Goal: Transaction & Acquisition: Book appointment/travel/reservation

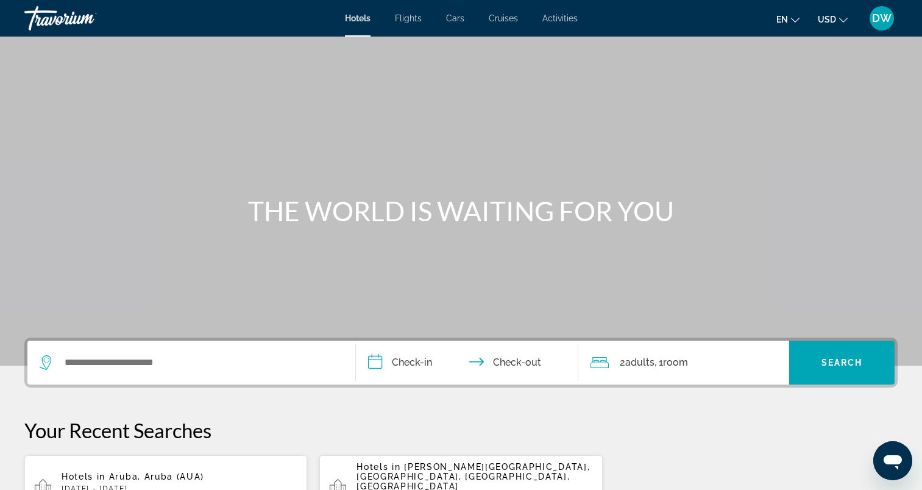
scroll to position [122, 0]
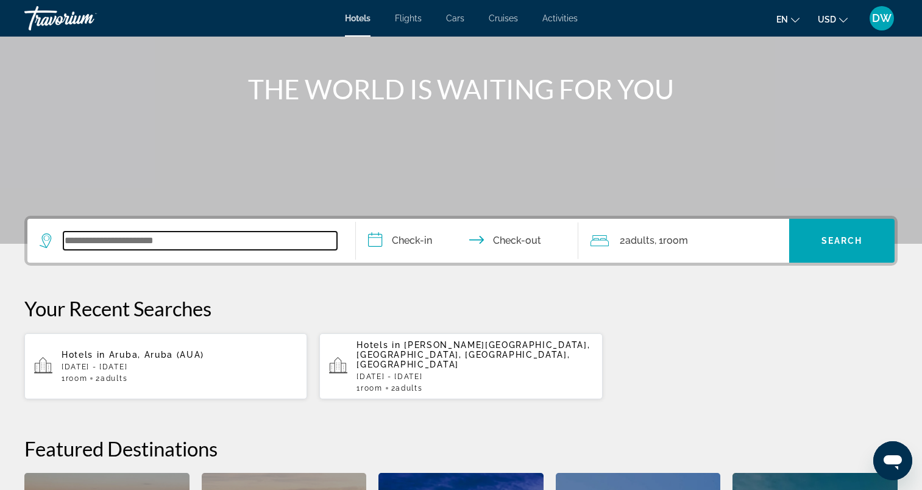
click at [104, 244] on input "Search widget" at bounding box center [200, 241] width 274 height 18
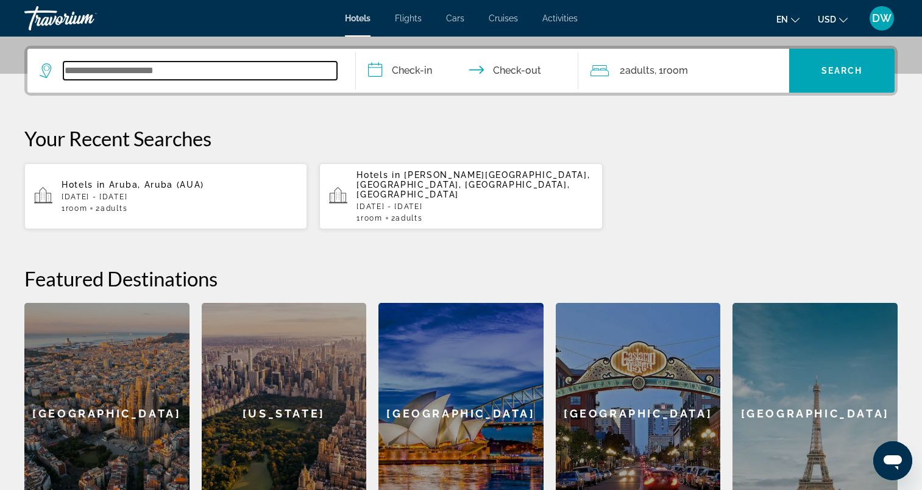
scroll to position [298, 0]
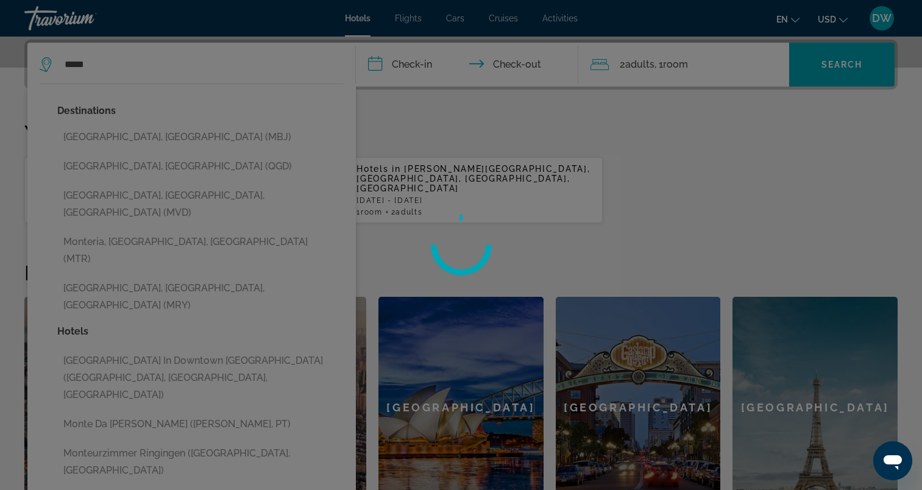
click at [116, 142] on div at bounding box center [461, 245] width 922 height 490
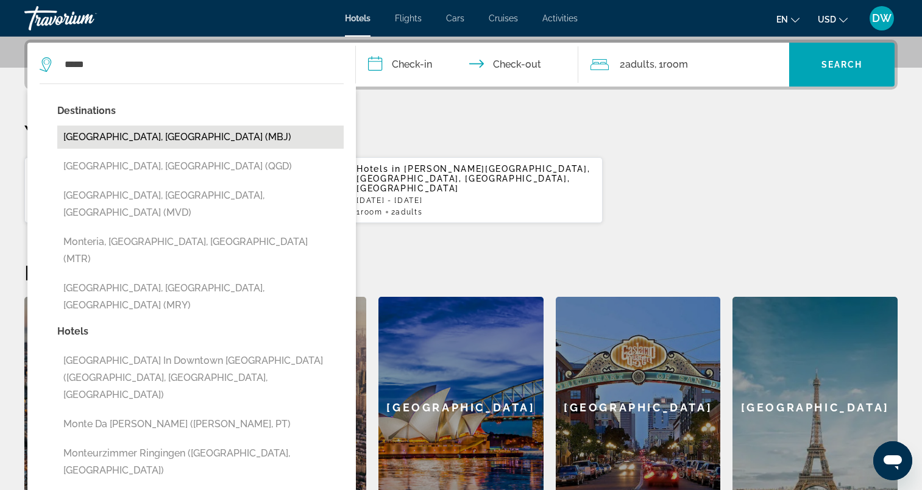
click at [112, 138] on button "[GEOGRAPHIC_DATA], [GEOGRAPHIC_DATA] (MBJ)" at bounding box center [200, 137] width 286 height 23
type input "**********"
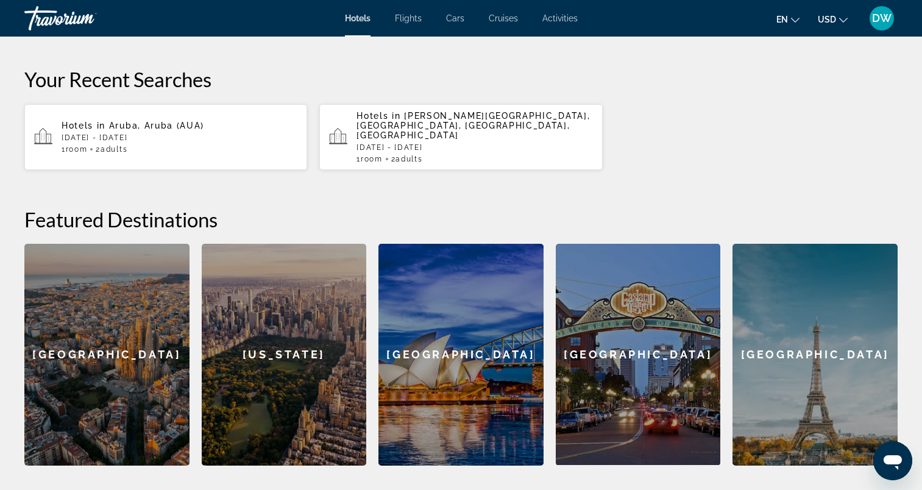
scroll to position [237, 0]
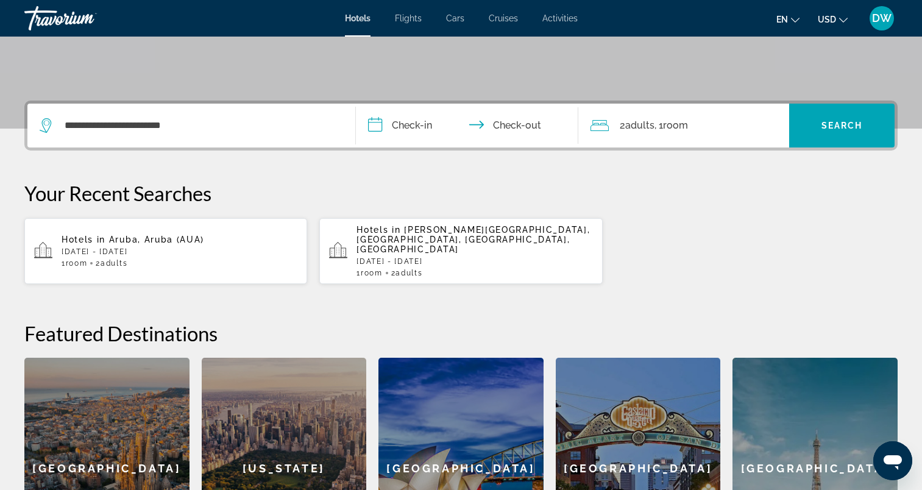
click at [427, 129] on input "**********" at bounding box center [470, 128] width 228 height 48
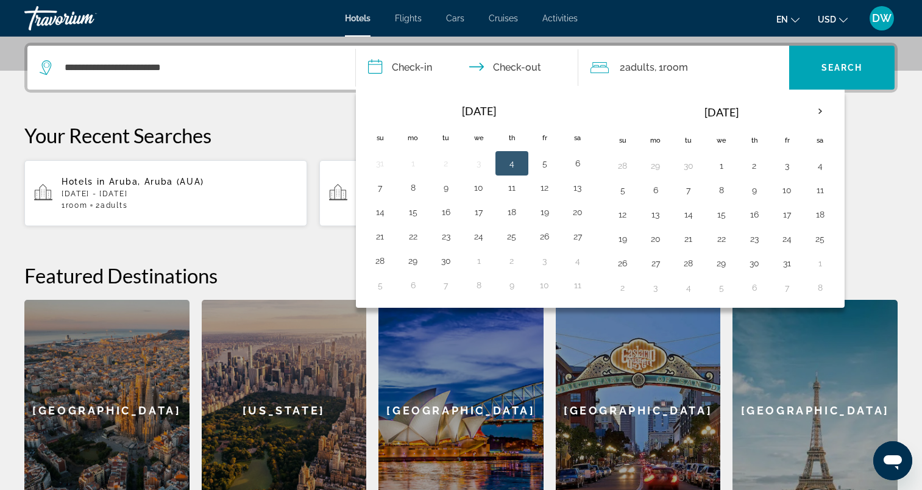
scroll to position [298, 0]
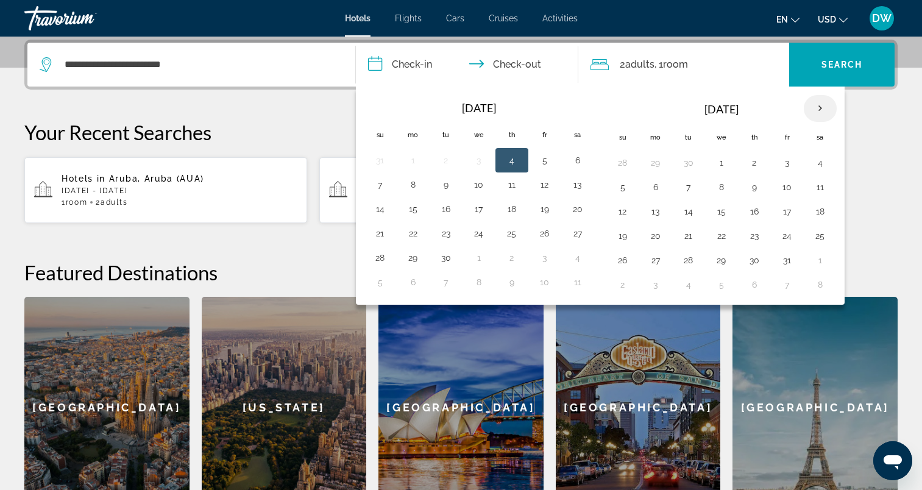
click at [820, 104] on th "Next month" at bounding box center [820, 108] width 33 height 27
click at [762, 207] on button "13" at bounding box center [755, 211] width 20 height 17
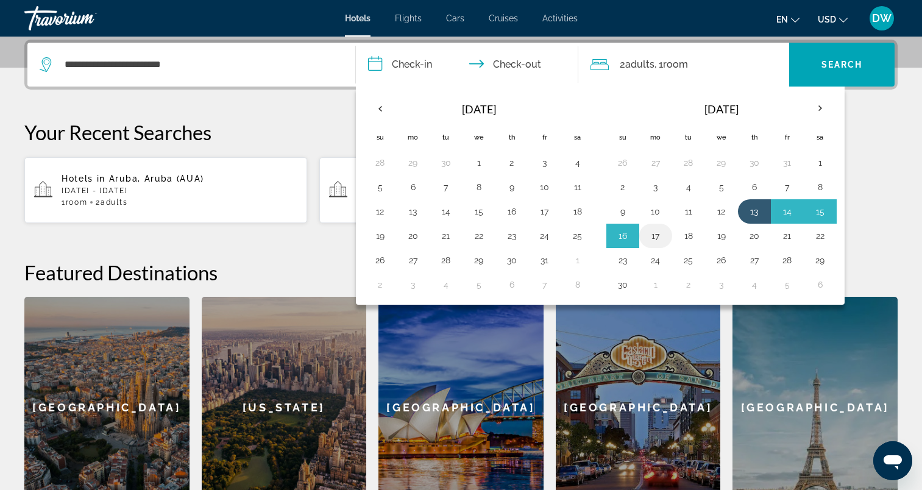
click at [668, 234] on td "17" at bounding box center [655, 236] width 33 height 24
click at [656, 237] on button "17" at bounding box center [656, 235] width 20 height 17
type input "**********"
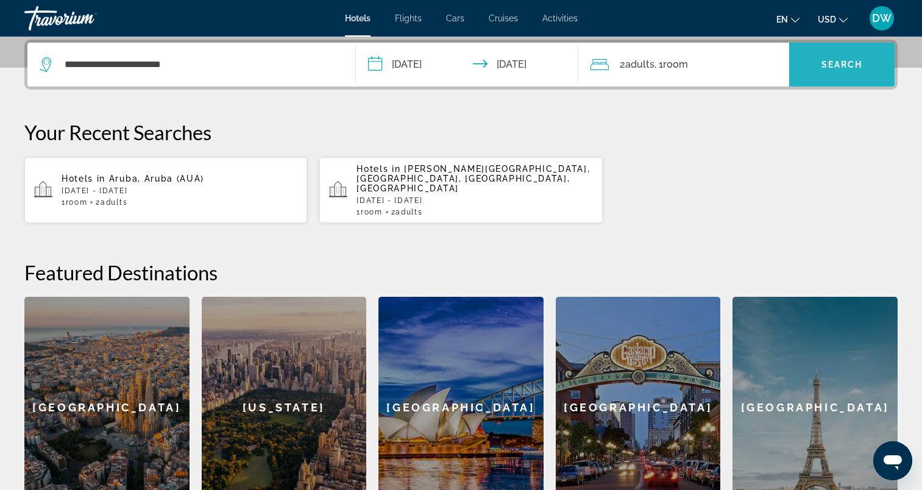
click at [806, 72] on span "Search widget" at bounding box center [841, 64] width 105 height 29
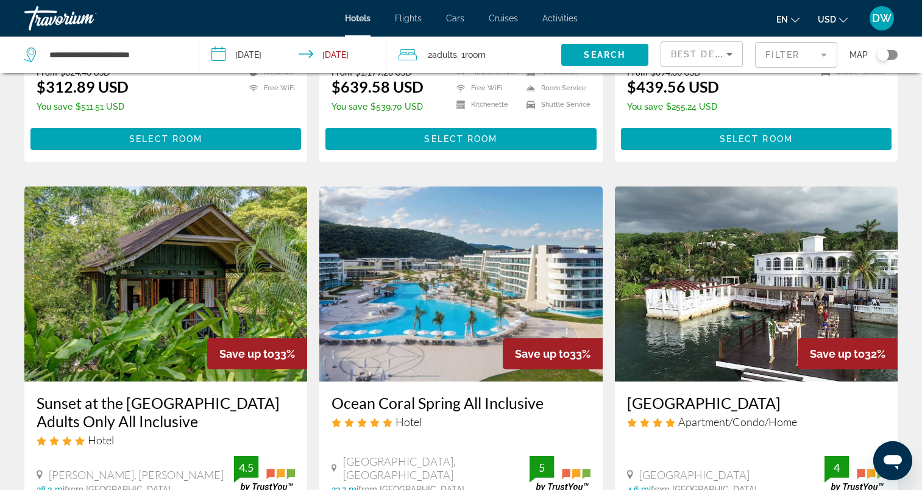
scroll to position [488, 0]
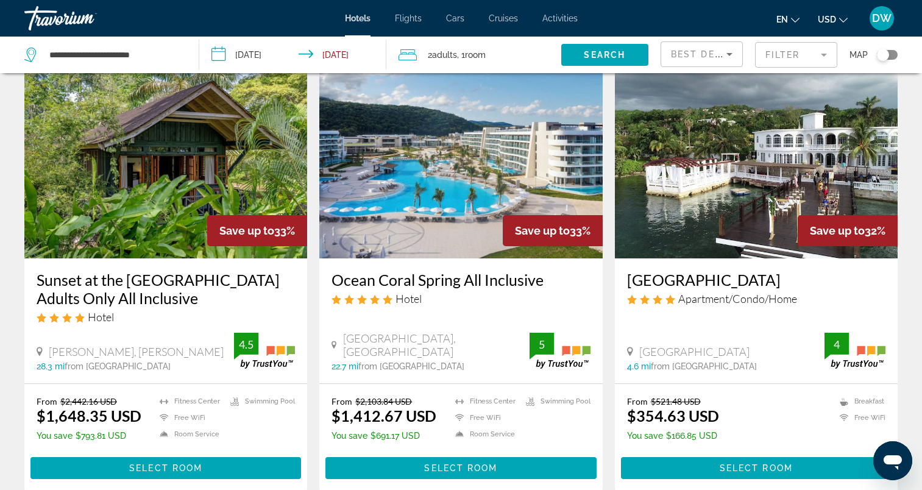
click at [478, 165] on img "Main content" at bounding box center [460, 160] width 283 height 195
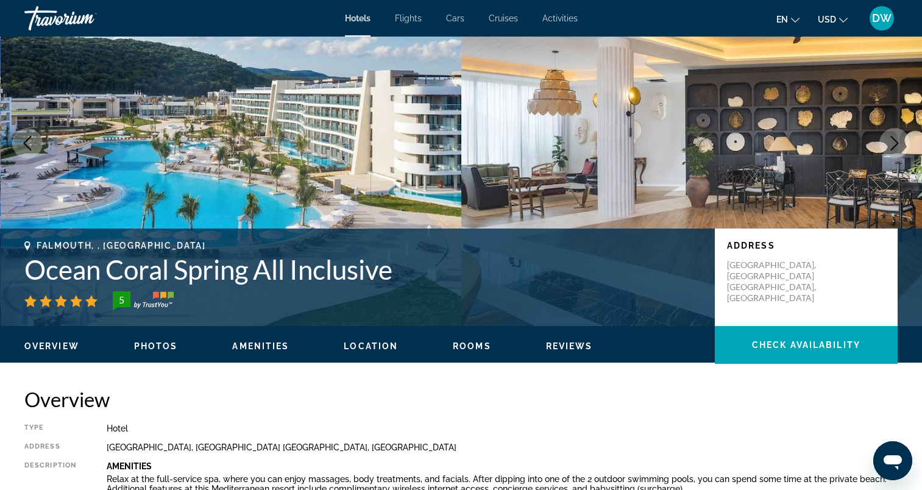
scroll to position [122, 0]
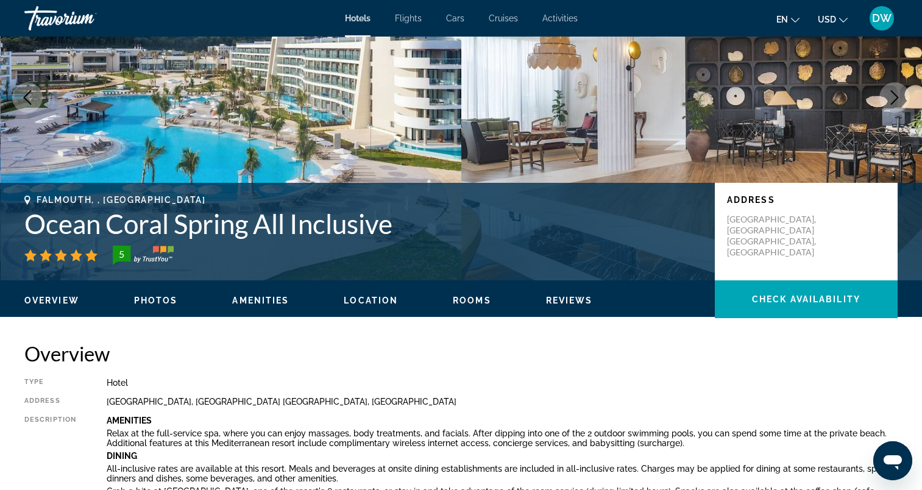
click at [893, 102] on icon "Next image" at bounding box center [895, 97] width 8 height 15
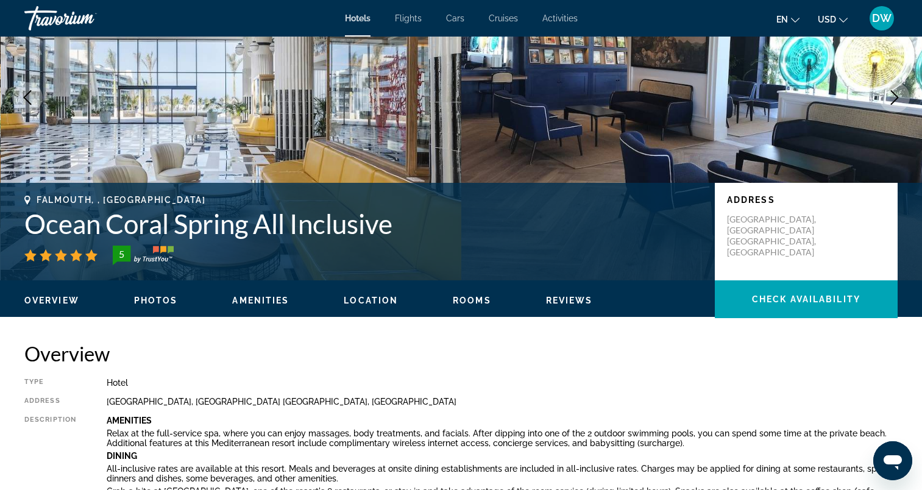
scroll to position [61, 0]
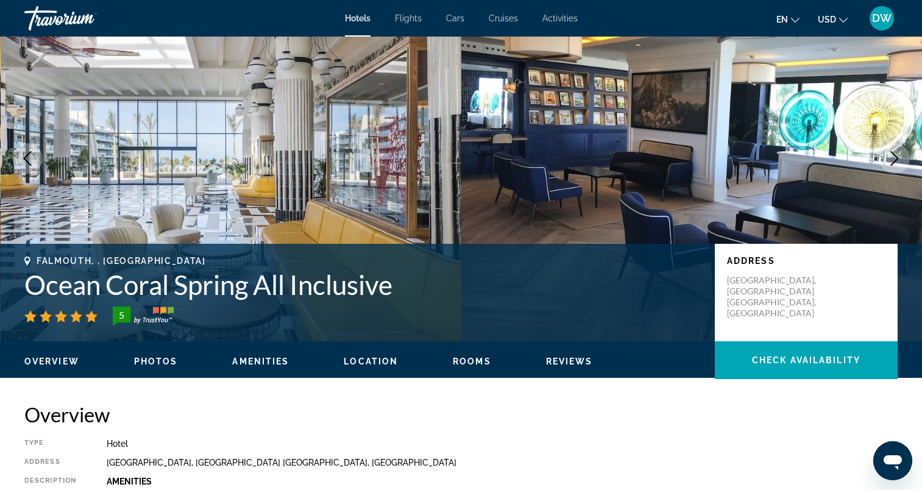
click at [897, 160] on icon "Next image" at bounding box center [895, 158] width 8 height 15
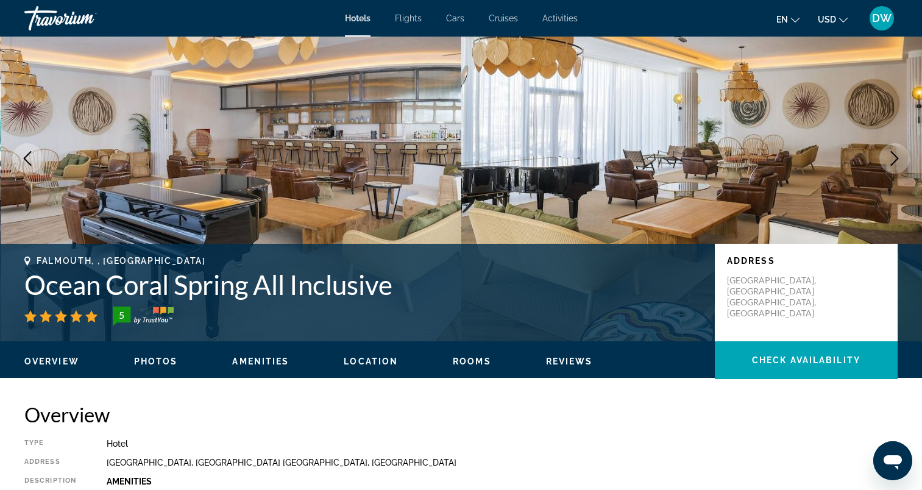
click at [897, 160] on icon "Next image" at bounding box center [895, 158] width 8 height 15
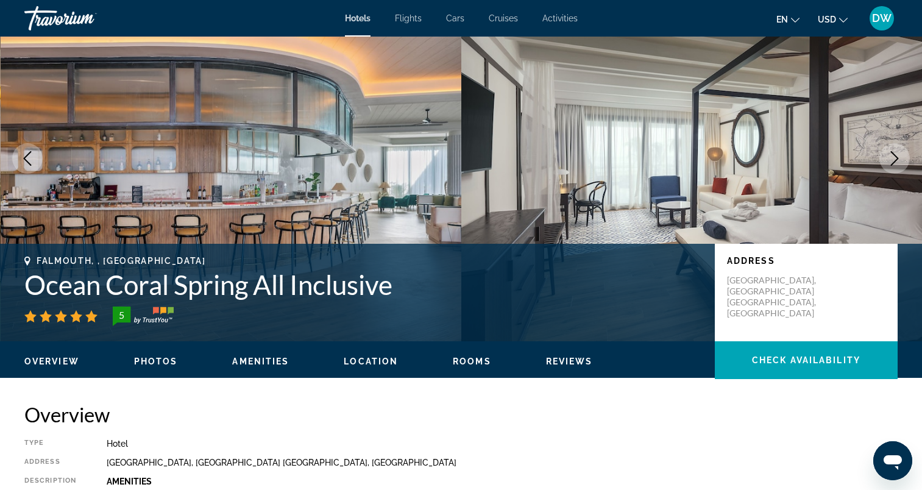
click at [897, 160] on icon "Next image" at bounding box center [895, 158] width 8 height 15
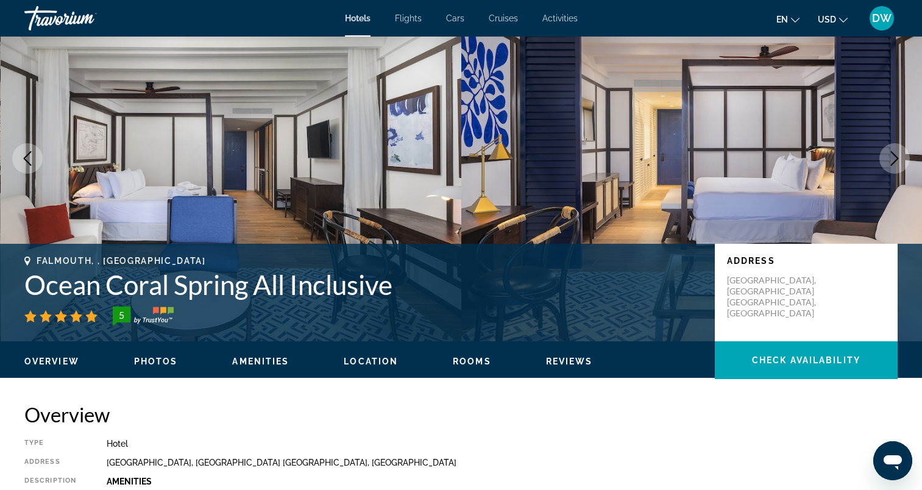
click at [897, 160] on icon "Next image" at bounding box center [895, 158] width 8 height 15
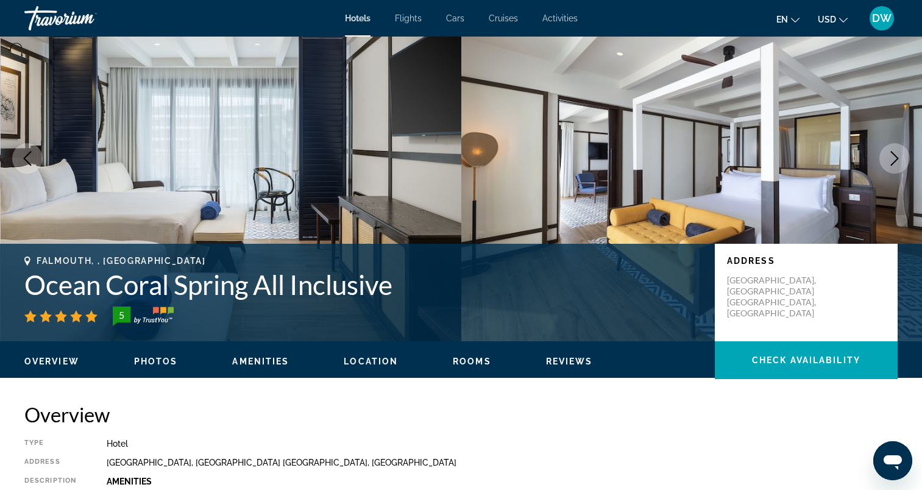
click at [897, 160] on icon "Next image" at bounding box center [895, 158] width 8 height 15
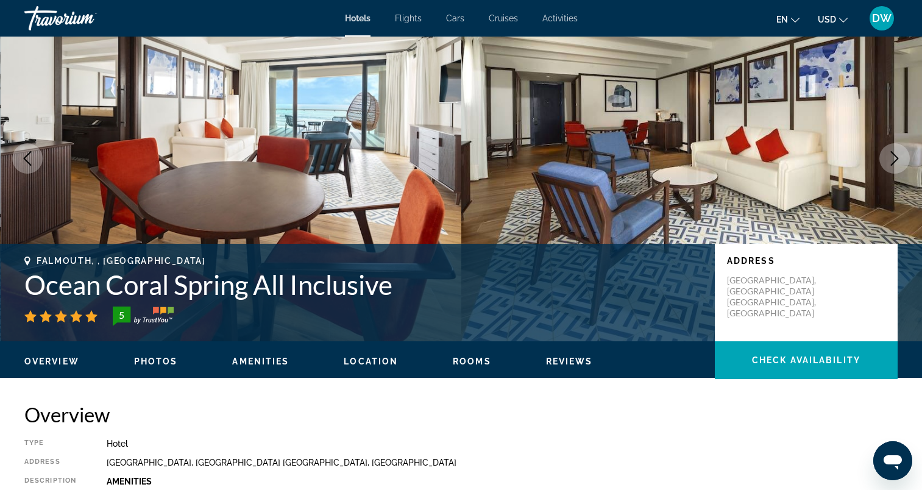
click at [897, 160] on icon "Next image" at bounding box center [895, 158] width 8 height 15
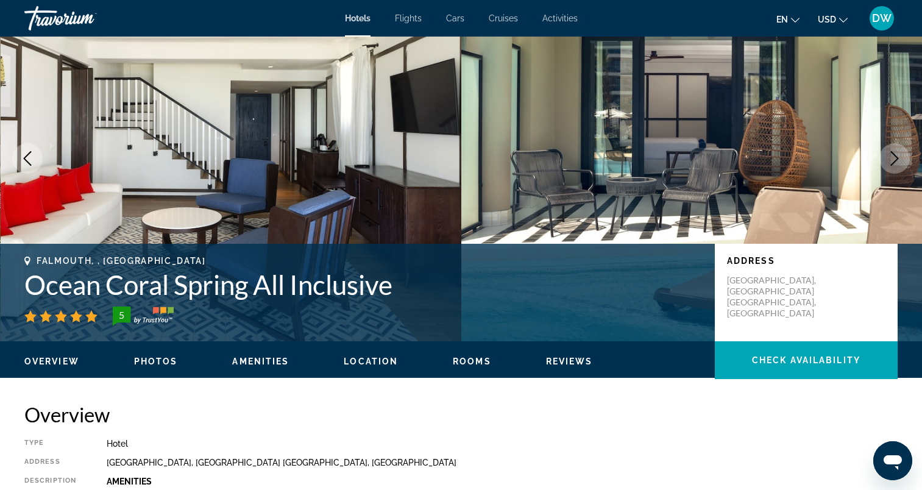
click at [28, 172] on button "Previous image" at bounding box center [27, 158] width 30 height 30
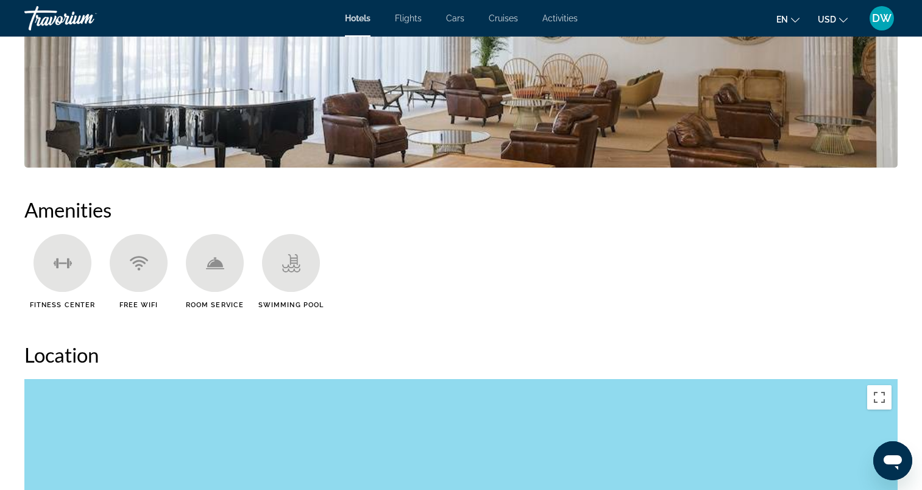
scroll to position [853, 0]
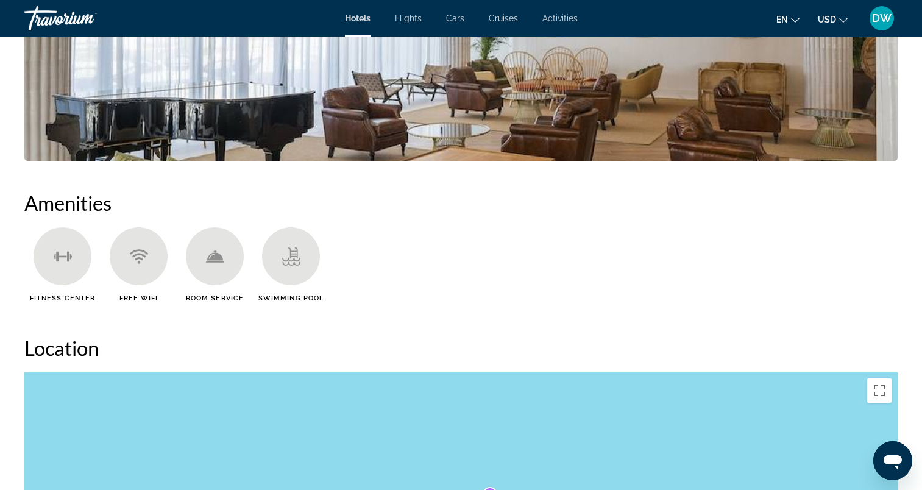
click at [57, 249] on icon "Main content" at bounding box center [63, 256] width 18 height 18
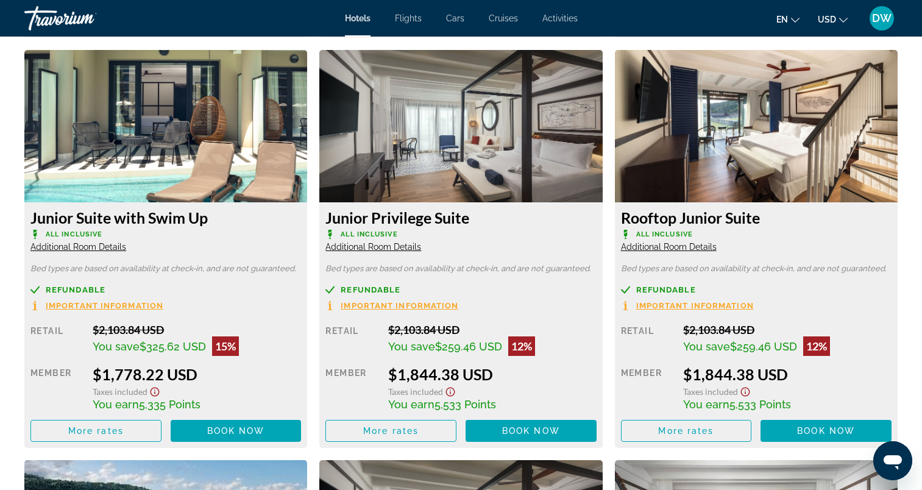
scroll to position [2507, 0]
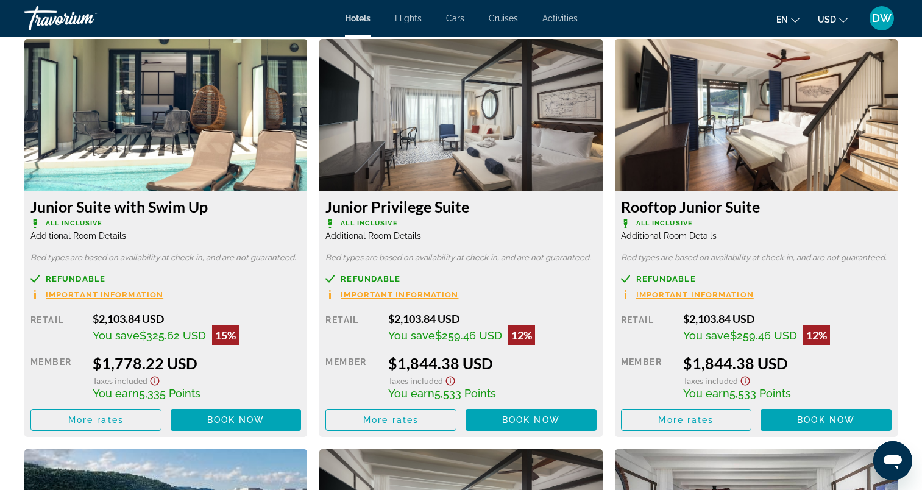
click at [202, 138] on img "Main content" at bounding box center [165, 115] width 283 height 152
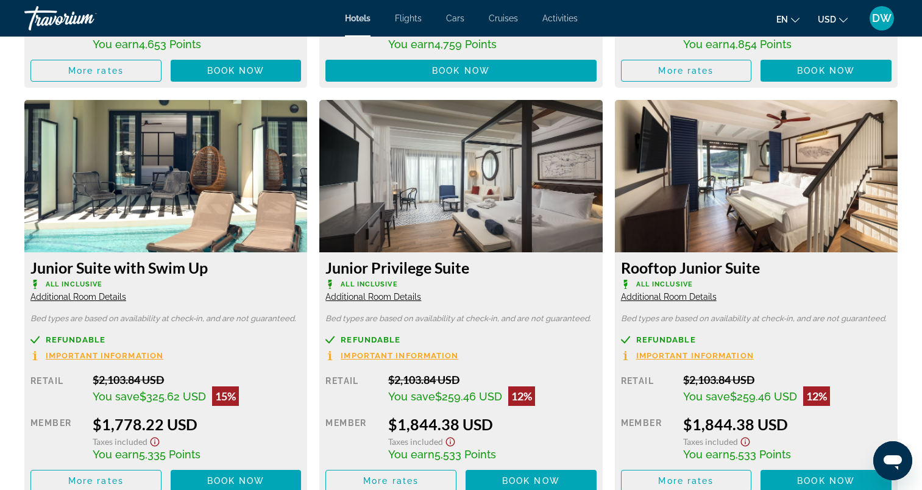
click at [129, 357] on span "Important Information" at bounding box center [105, 356] width 118 height 8
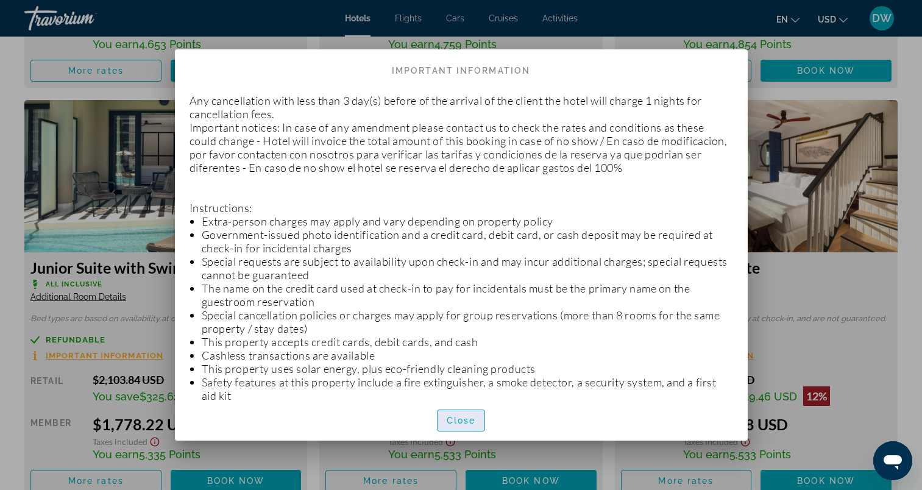
click at [455, 418] on span "Close" at bounding box center [461, 421] width 29 height 10
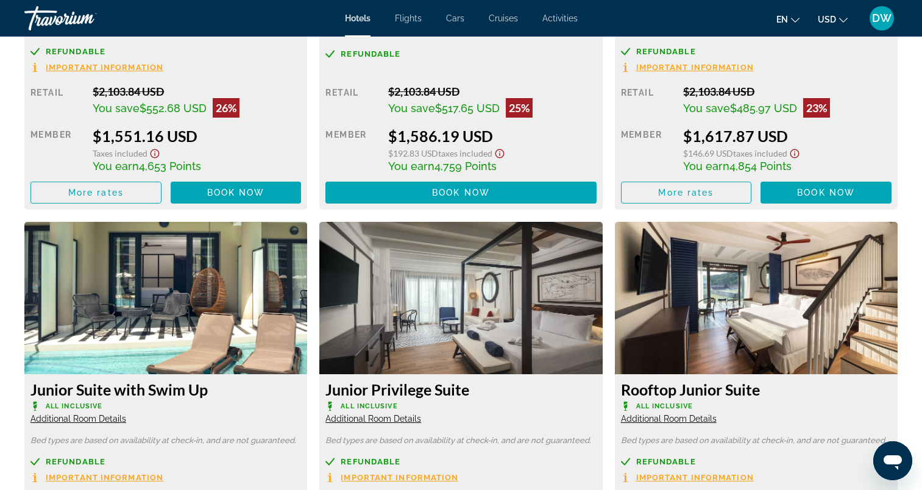
scroll to position [2324, 0]
click at [69, 417] on span "Additional Room Details" at bounding box center [78, 419] width 96 height 10
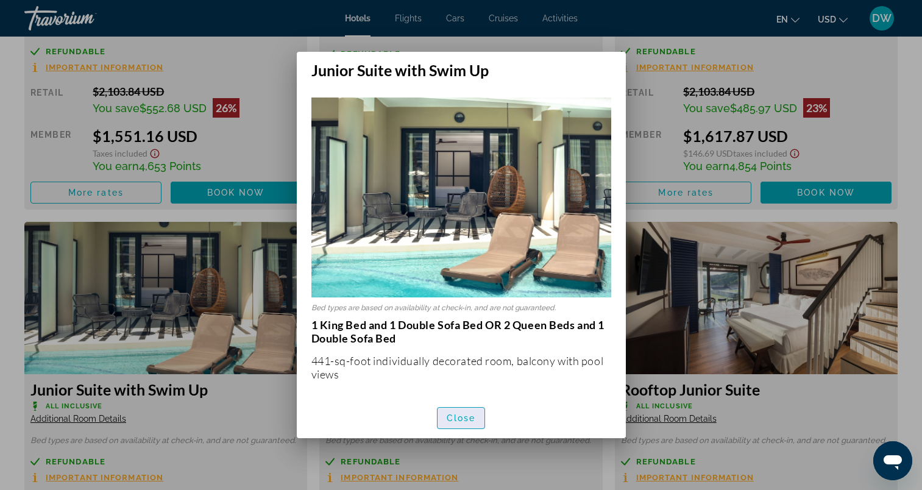
click at [455, 422] on span "Close" at bounding box center [461, 418] width 29 height 10
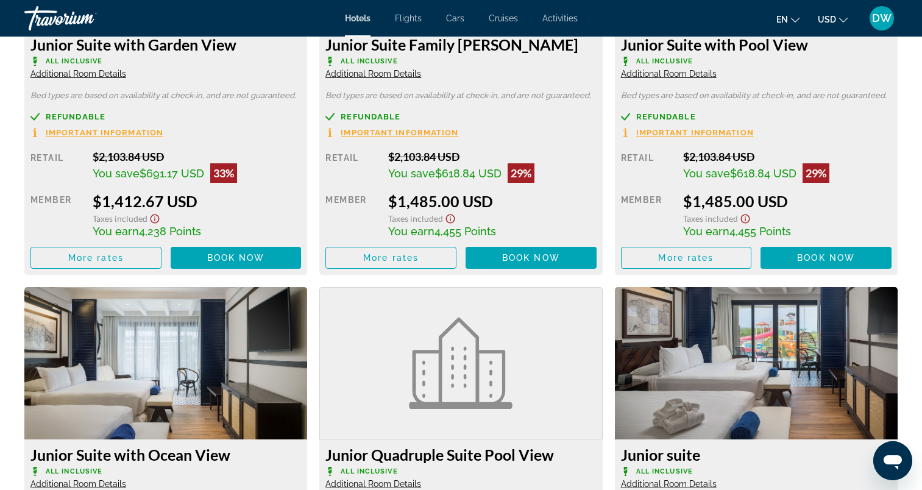
scroll to position [2019, 0]
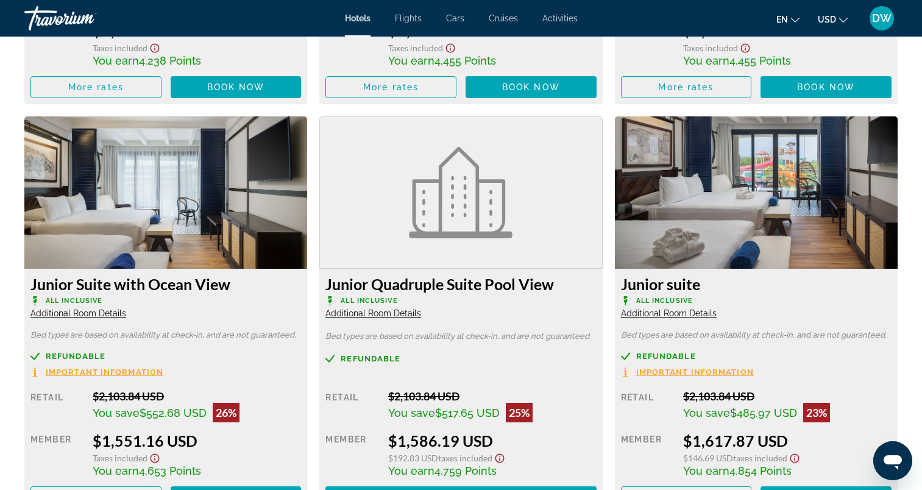
click at [95, 311] on span "Additional Room Details" at bounding box center [78, 313] width 96 height 10
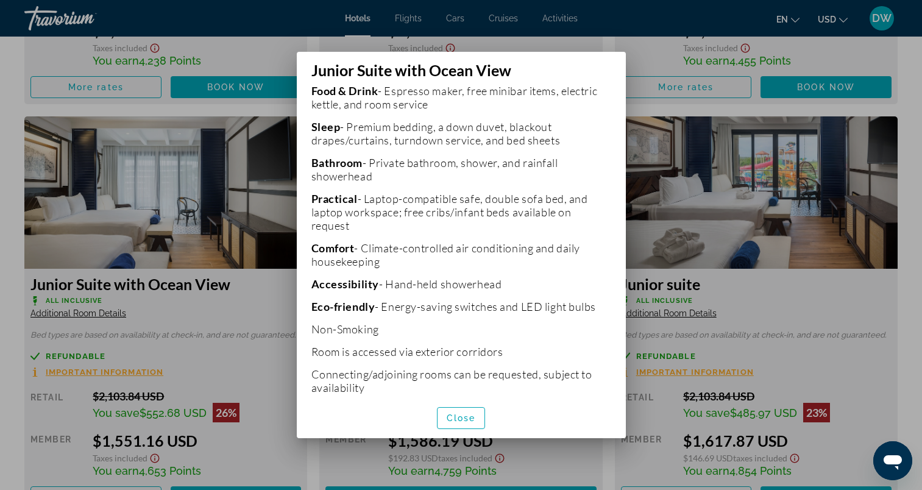
scroll to position [399, 0]
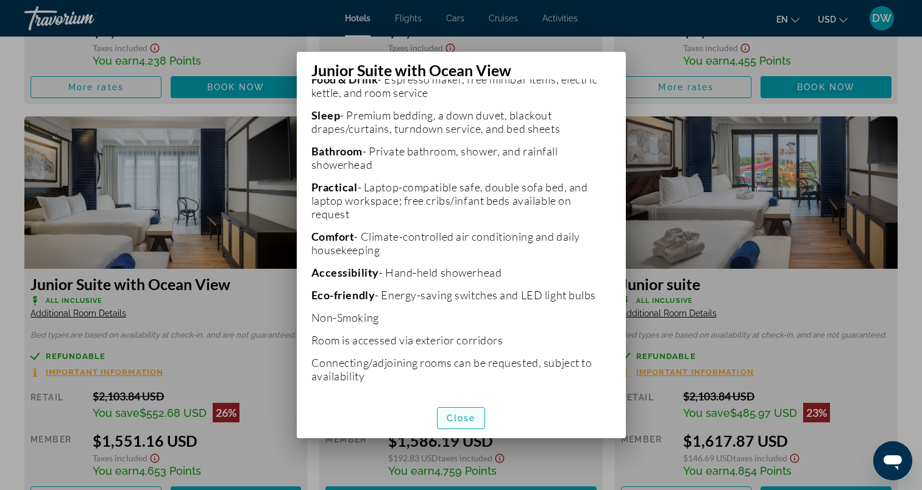
click at [469, 422] on span "Close" at bounding box center [461, 418] width 29 height 10
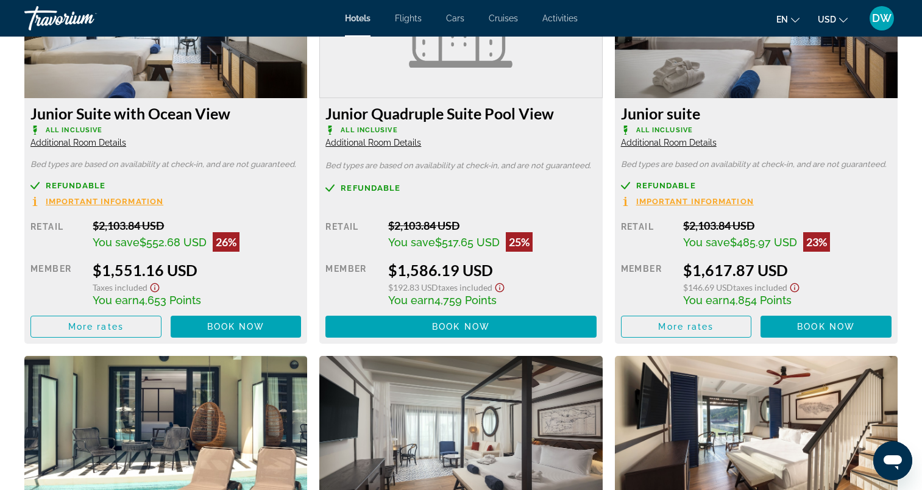
scroll to position [2263, 0]
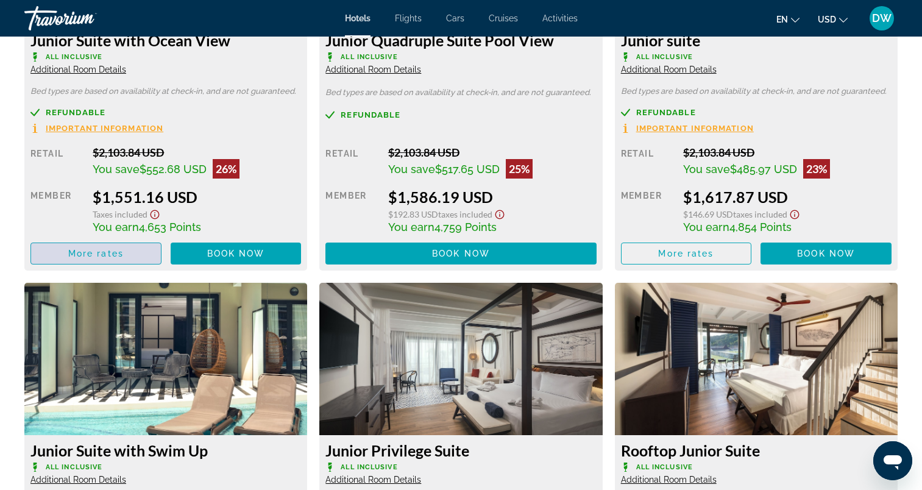
click at [119, 252] on span "More rates" at bounding box center [95, 254] width 55 height 10
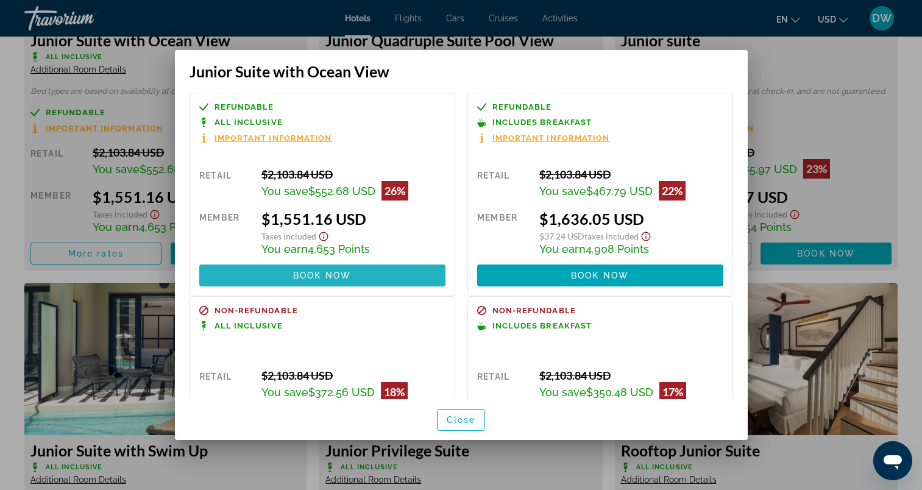
click at [405, 274] on span at bounding box center [322, 275] width 246 height 29
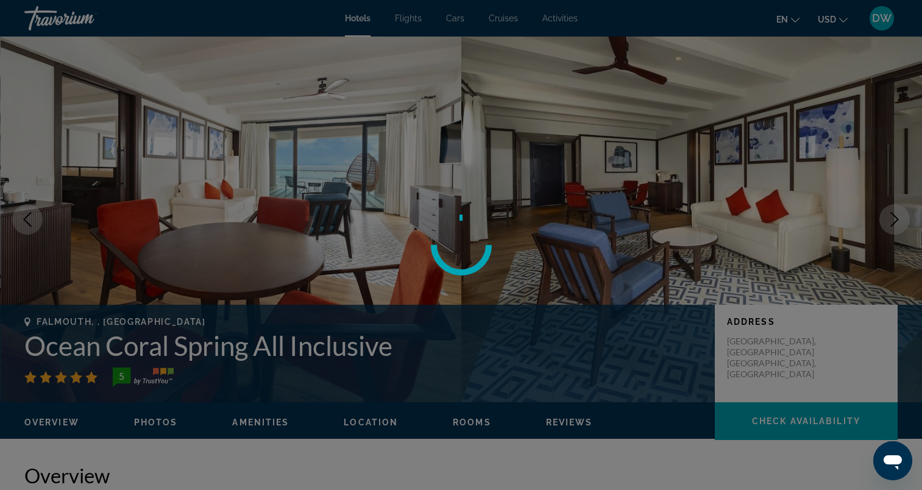
scroll to position [2263, 0]
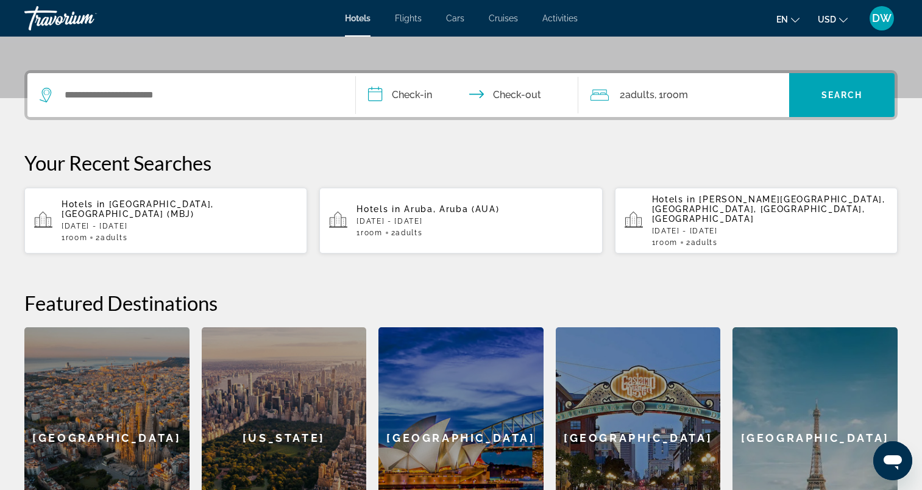
scroll to position [244, 0]
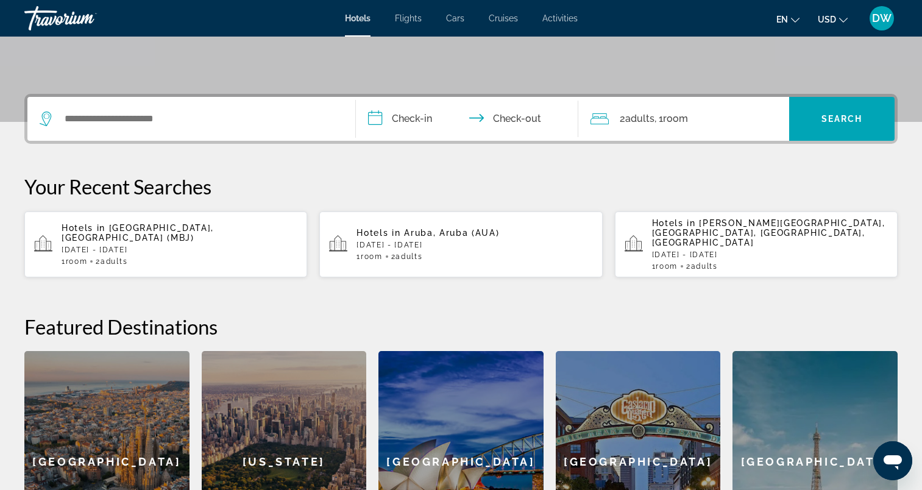
click at [208, 257] on div "1 Room rooms 2 Adult Adults" at bounding box center [180, 261] width 236 height 9
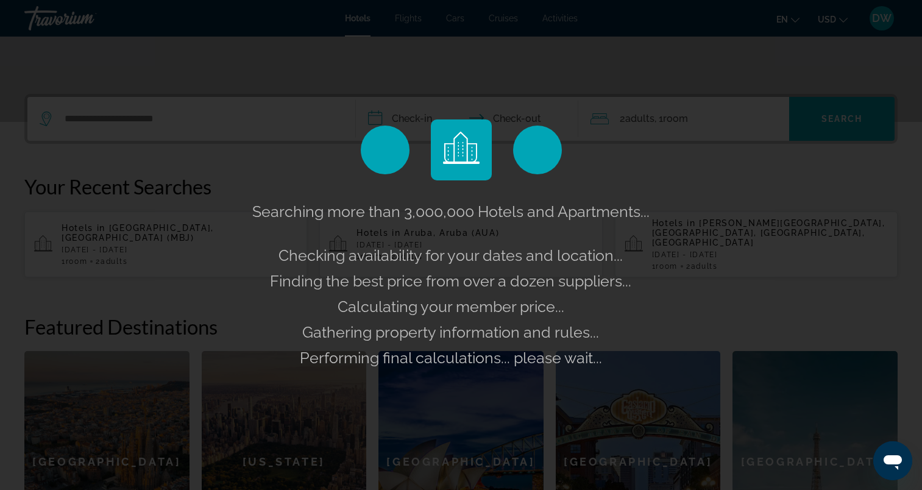
click at [300, 208] on span "Searching more than 3,000,000 Hotels and Apartments..." at bounding box center [450, 211] width 397 height 18
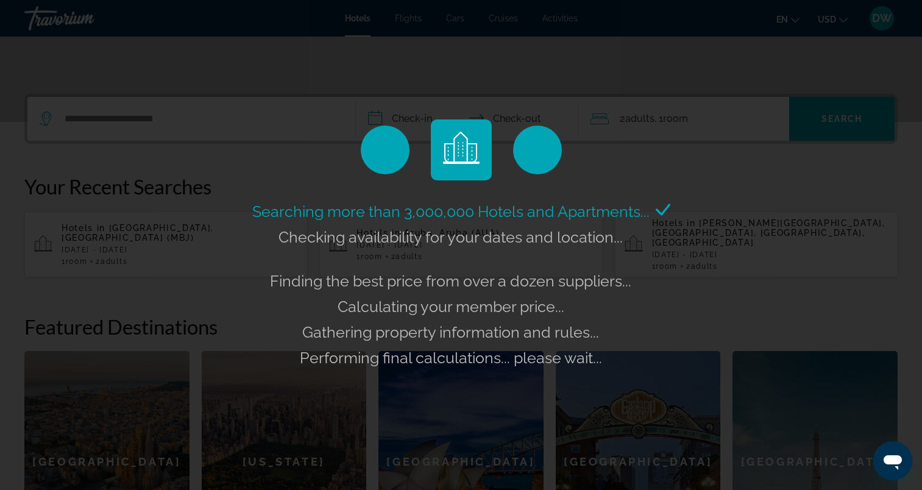
click at [305, 181] on div "Searching more than 3,000,000 Hotels and Apartments... Checking availability fo…" at bounding box center [461, 245] width 922 height 490
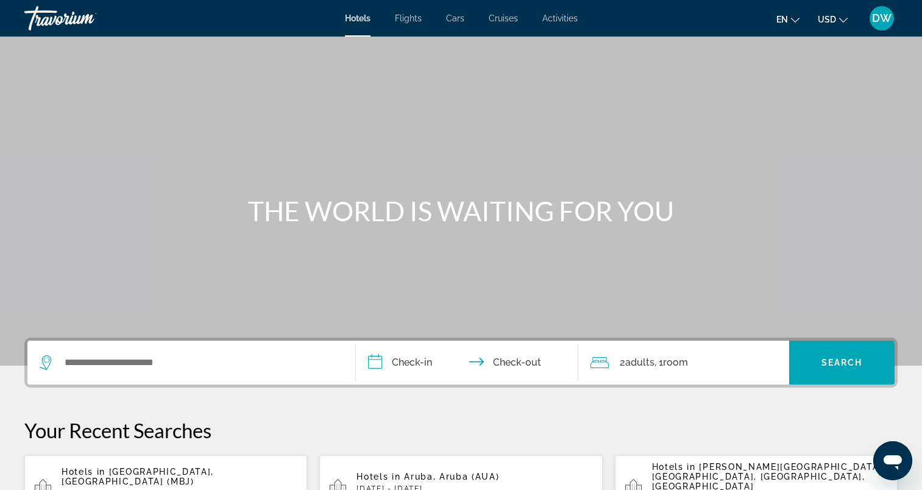
click at [286, 348] on div "Search widget" at bounding box center [192, 363] width 304 height 44
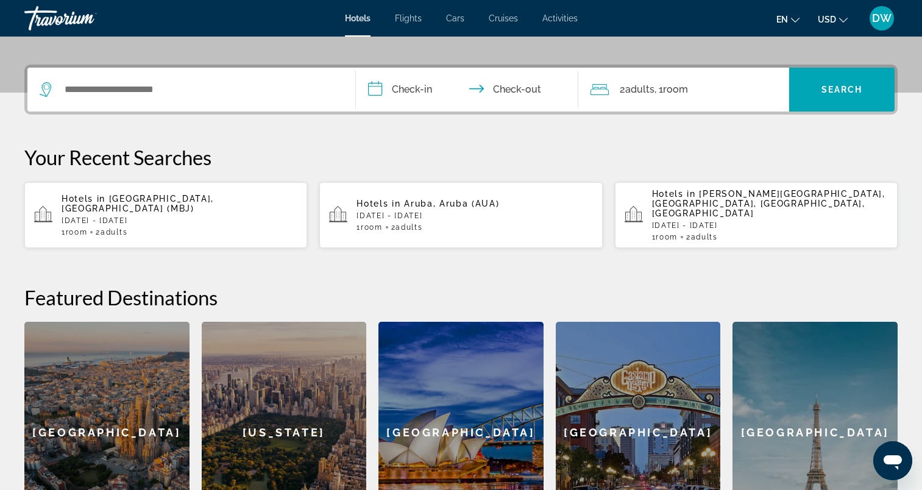
scroll to position [298, 0]
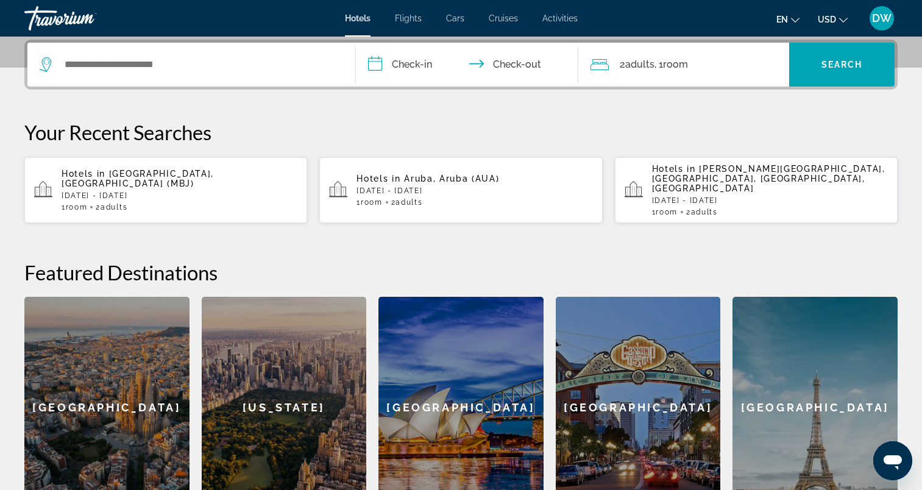
click at [382, 174] on span "Hotels in" at bounding box center [379, 179] width 44 height 10
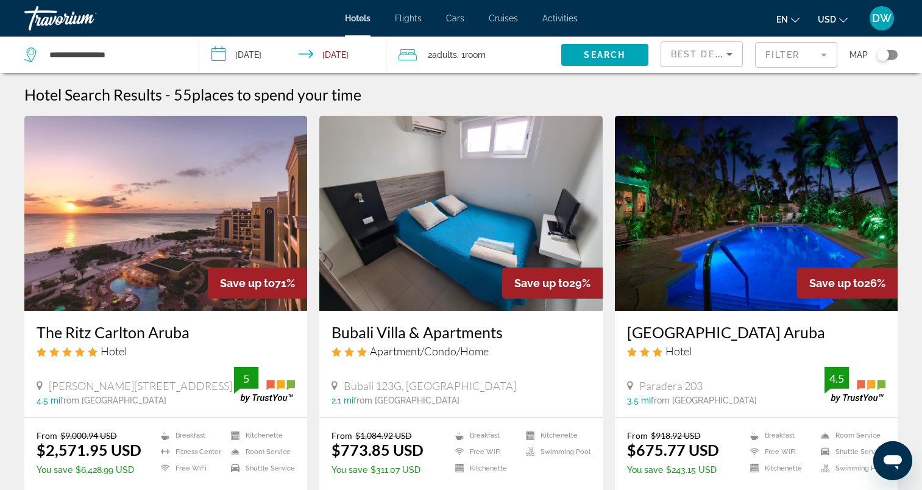
click at [203, 169] on img "Main content" at bounding box center [165, 213] width 283 height 195
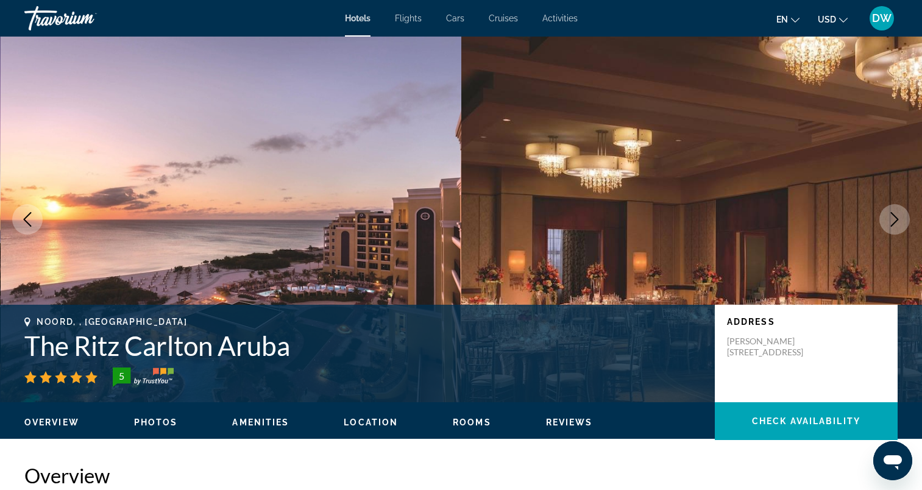
click at [895, 225] on icon "Next image" at bounding box center [894, 219] width 15 height 15
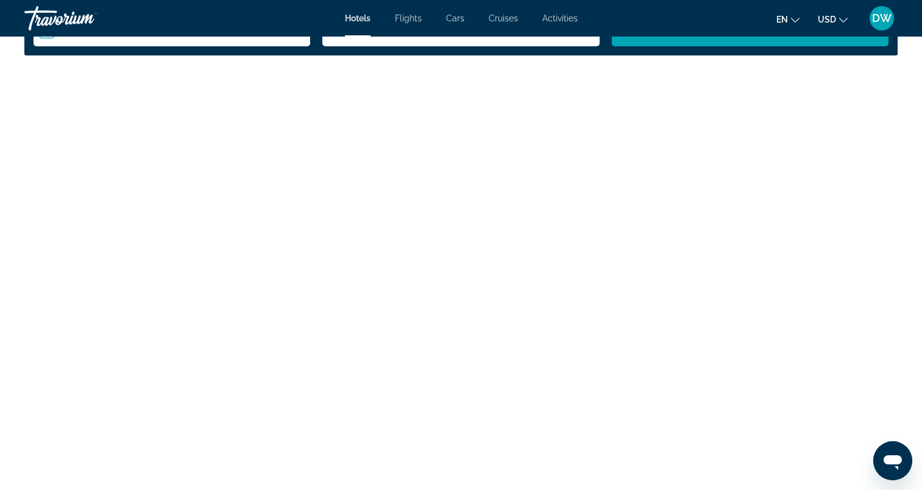
scroll to position [1402, 0]
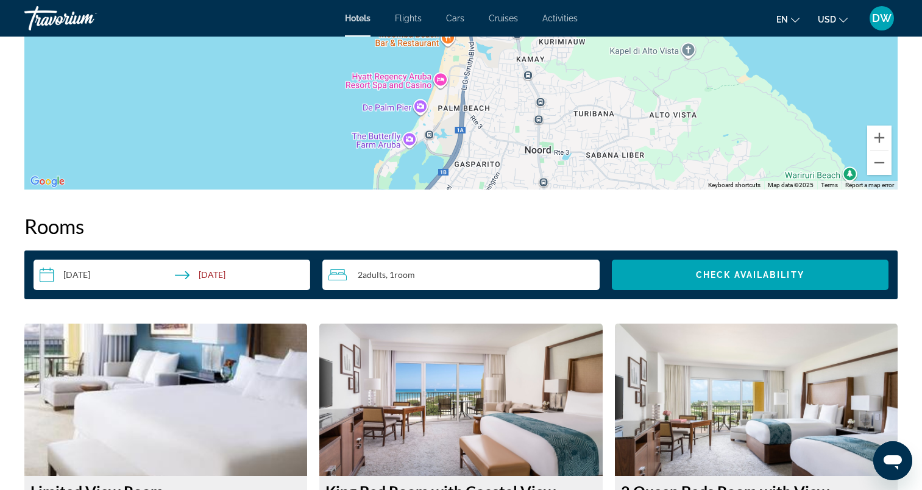
click at [54, 273] on input "**********" at bounding box center [175, 277] width 282 height 34
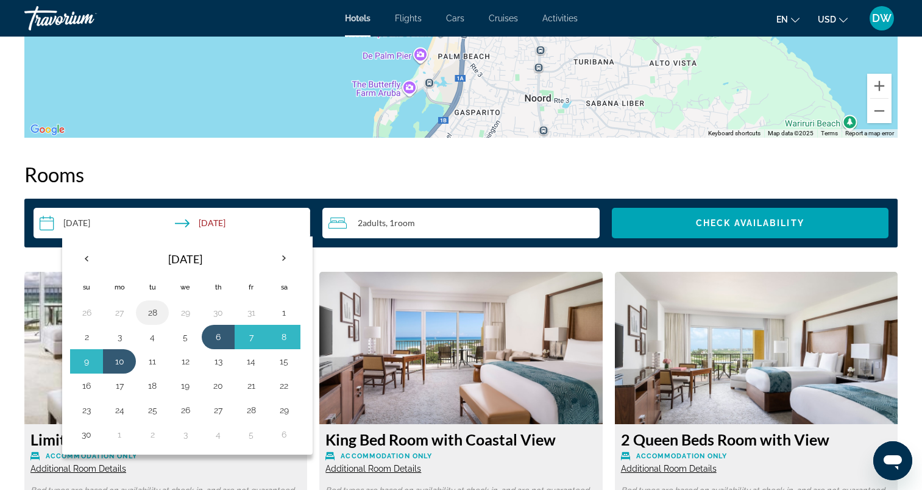
scroll to position [1524, 0]
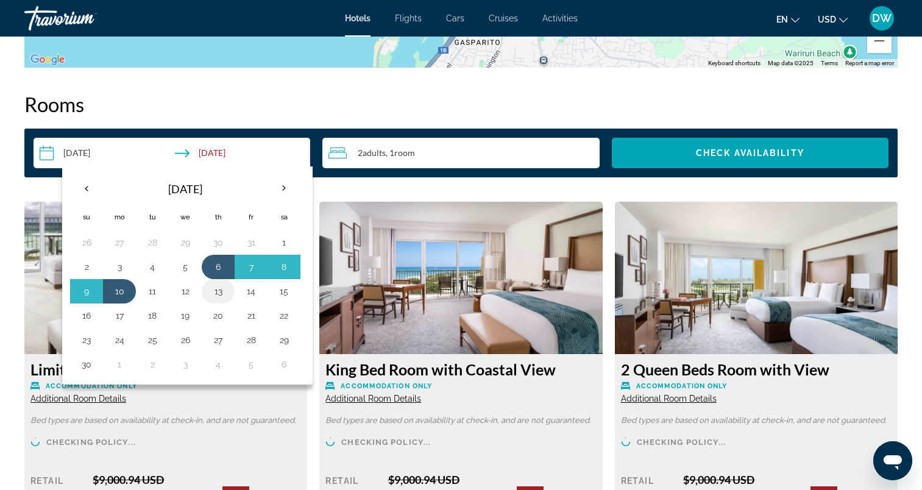
click at [229, 288] on td "13" at bounding box center [218, 291] width 33 height 24
click at [118, 317] on button "17" at bounding box center [120, 315] width 20 height 17
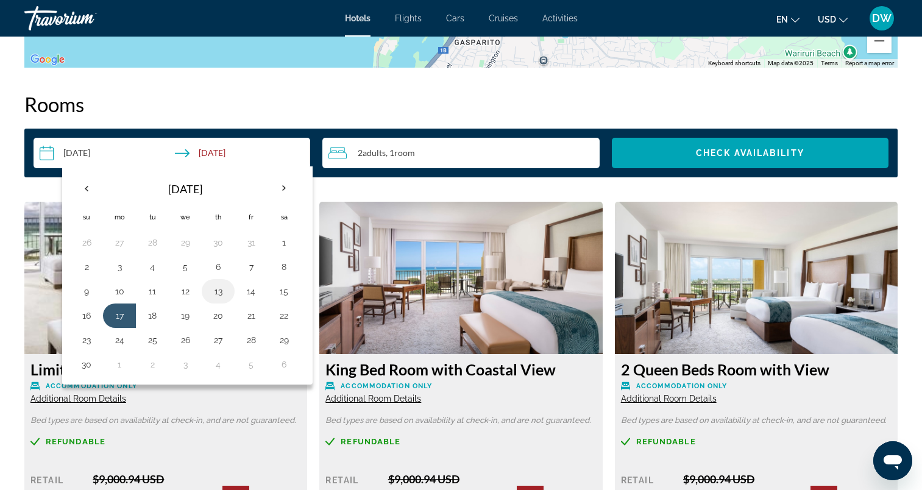
click at [218, 297] on button "13" at bounding box center [218, 291] width 20 height 17
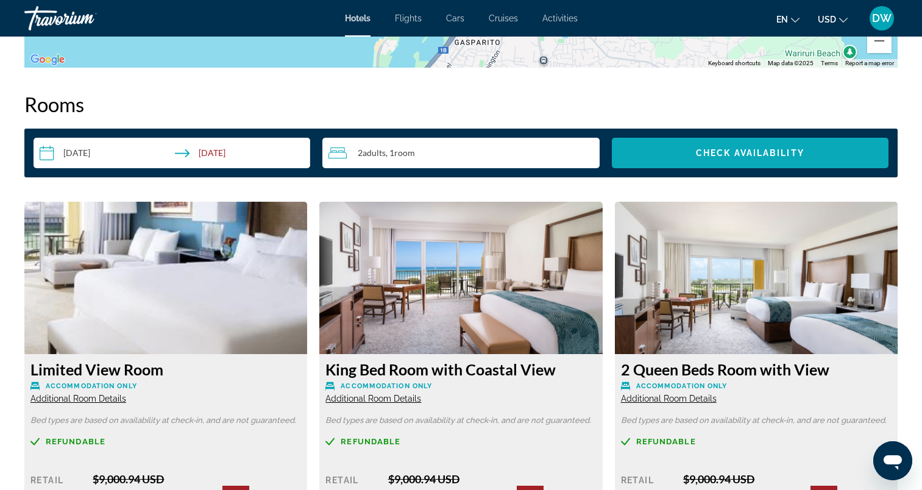
click at [667, 144] on span "Search widget" at bounding box center [750, 152] width 277 height 29
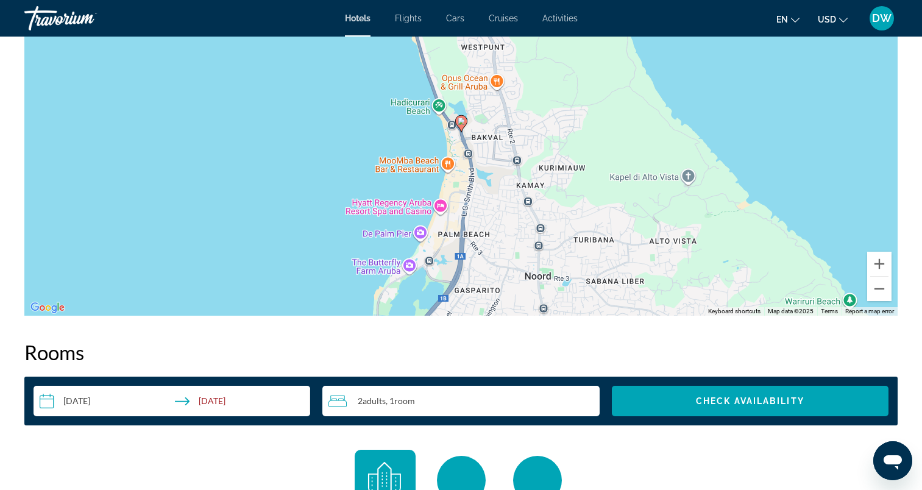
scroll to position [1543, 0]
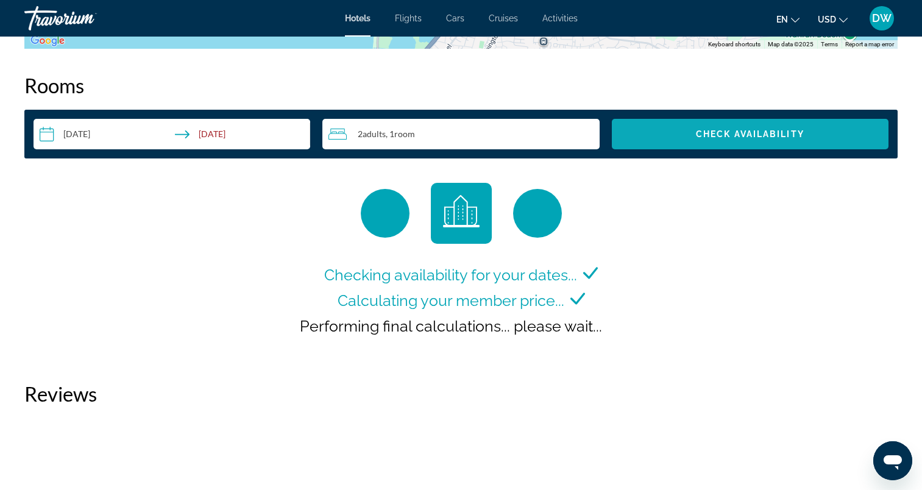
click at [667, 140] on span "Search widget" at bounding box center [750, 133] width 277 height 29
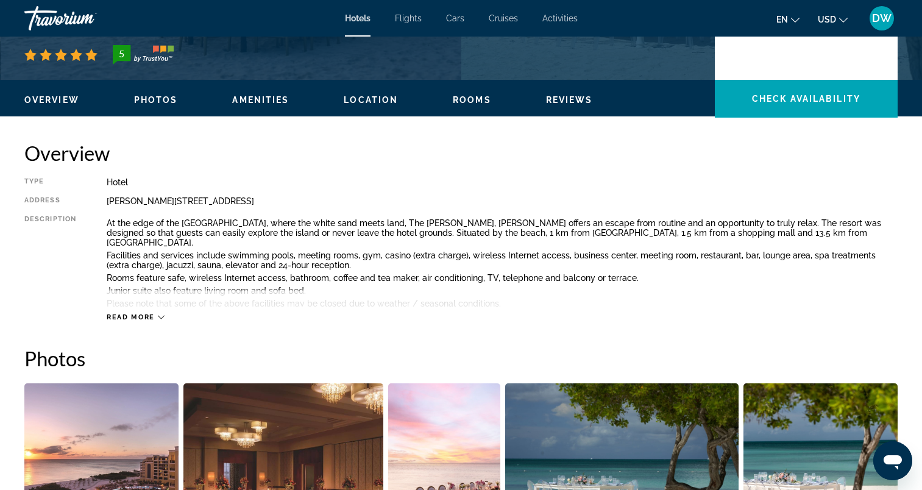
scroll to position [122, 0]
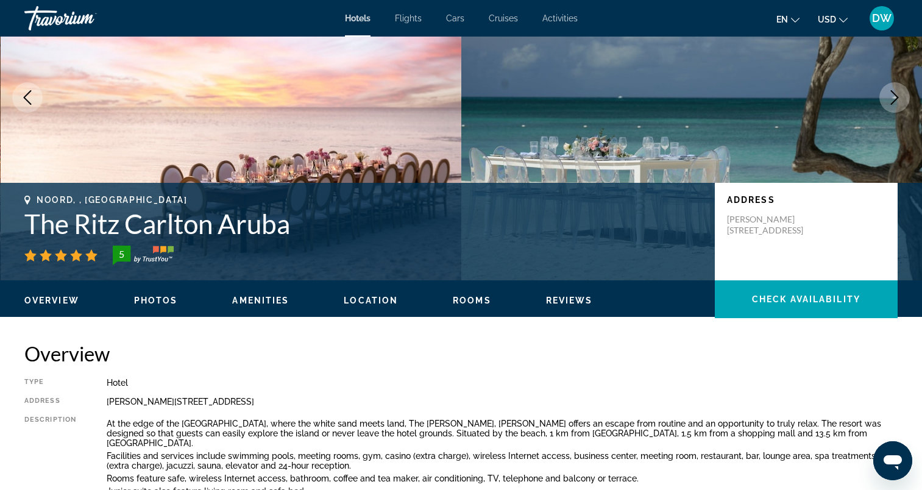
click at [158, 297] on span "Photos" at bounding box center [156, 301] width 44 height 10
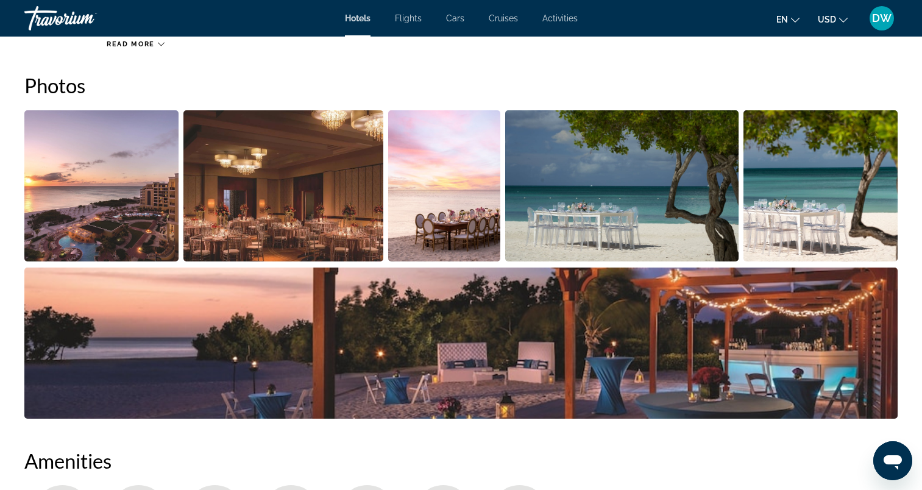
scroll to position [961, 0]
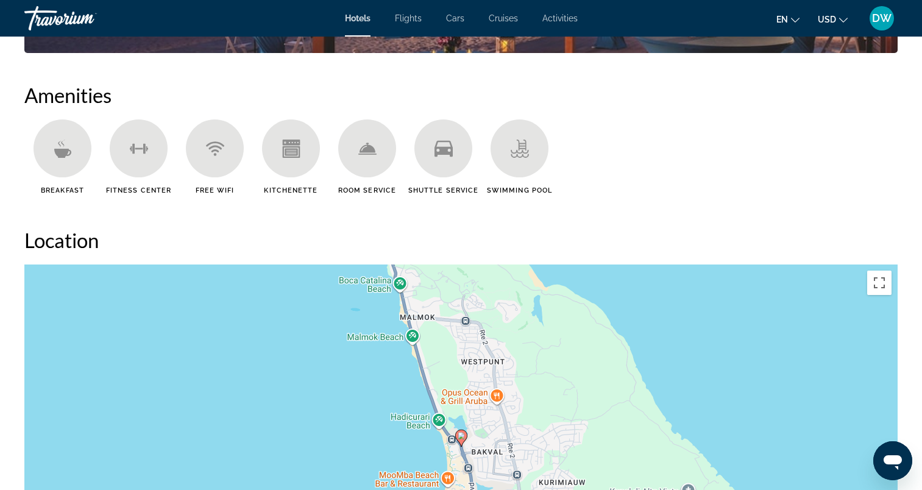
click at [137, 152] on icon "Main content" at bounding box center [139, 149] width 18 height 18
click at [143, 193] on span "Fitness Center" at bounding box center [138, 190] width 65 height 8
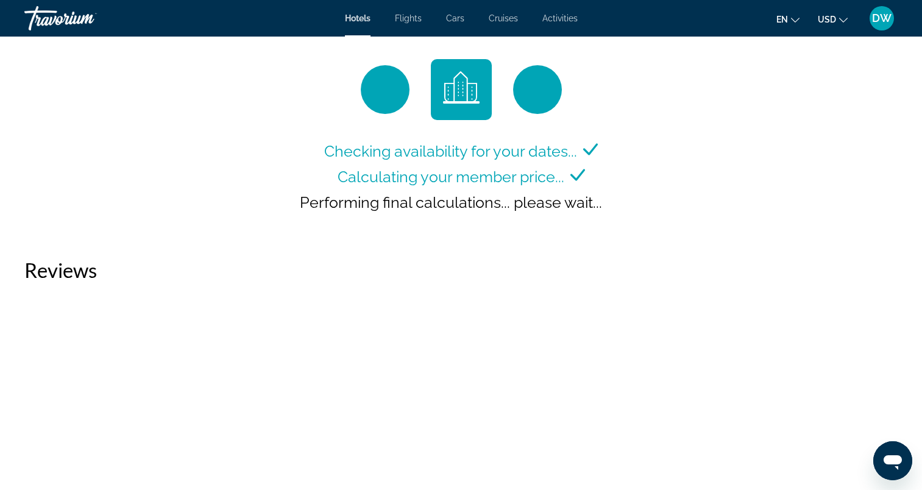
scroll to position [1388, 0]
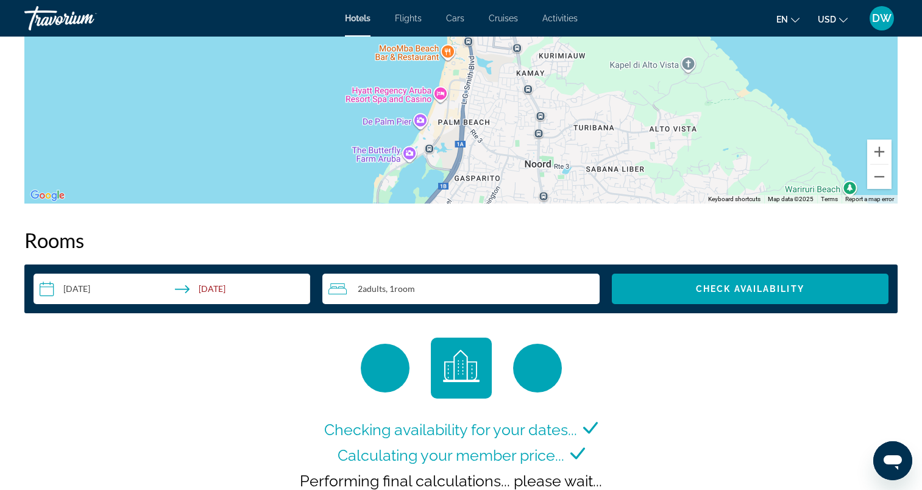
click at [185, 291] on input "**********" at bounding box center [175, 291] width 282 height 34
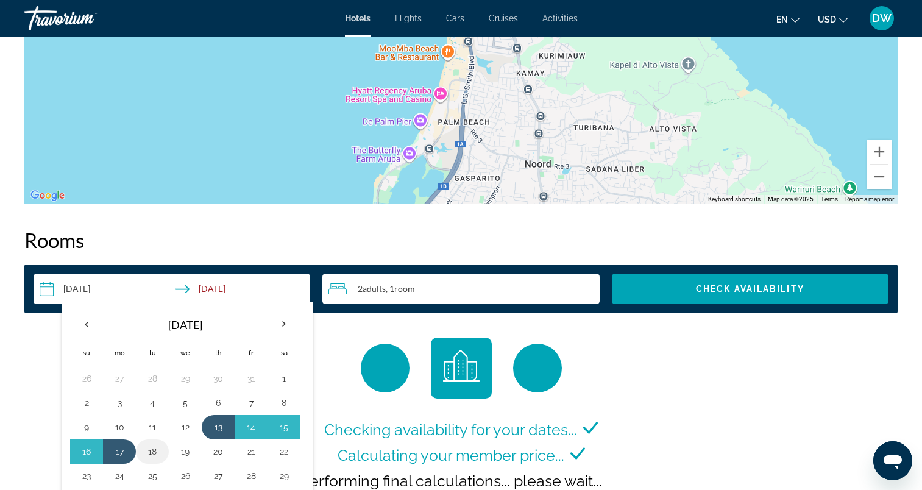
click at [154, 447] on button "18" at bounding box center [153, 451] width 20 height 17
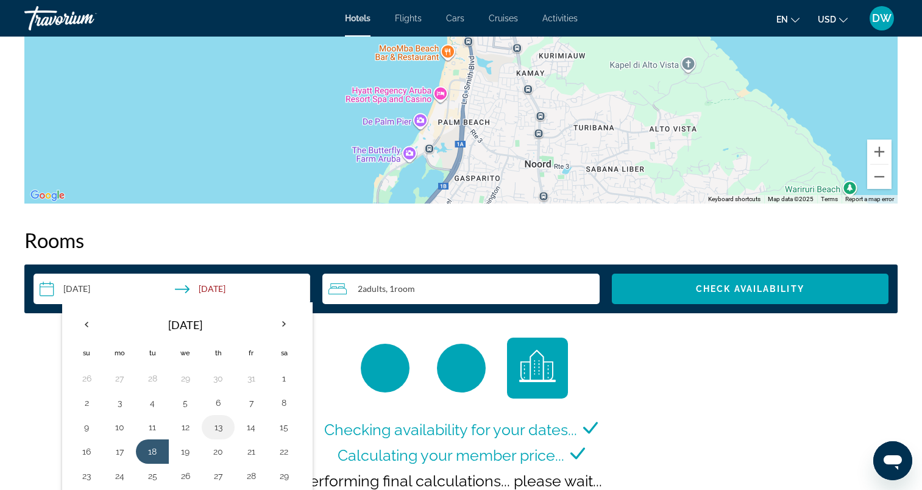
click at [224, 428] on button "13" at bounding box center [218, 427] width 20 height 17
type input "**********"
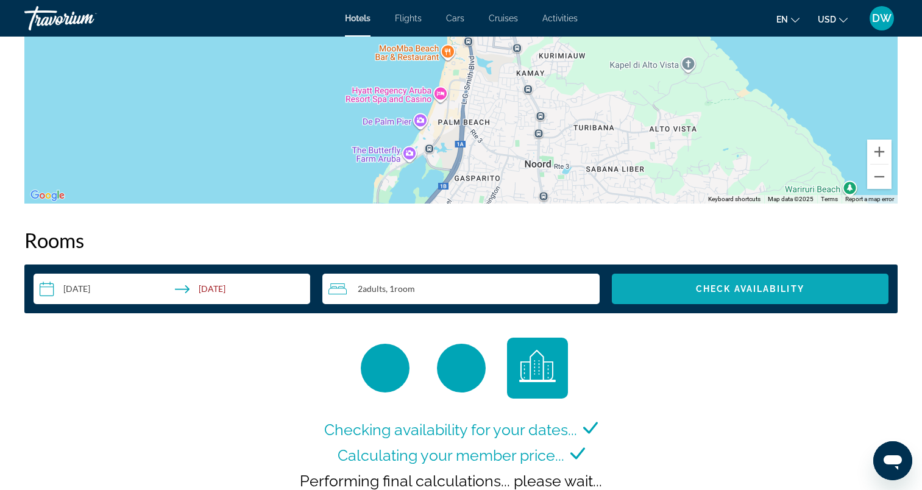
click at [740, 296] on span "Search widget" at bounding box center [750, 288] width 277 height 29
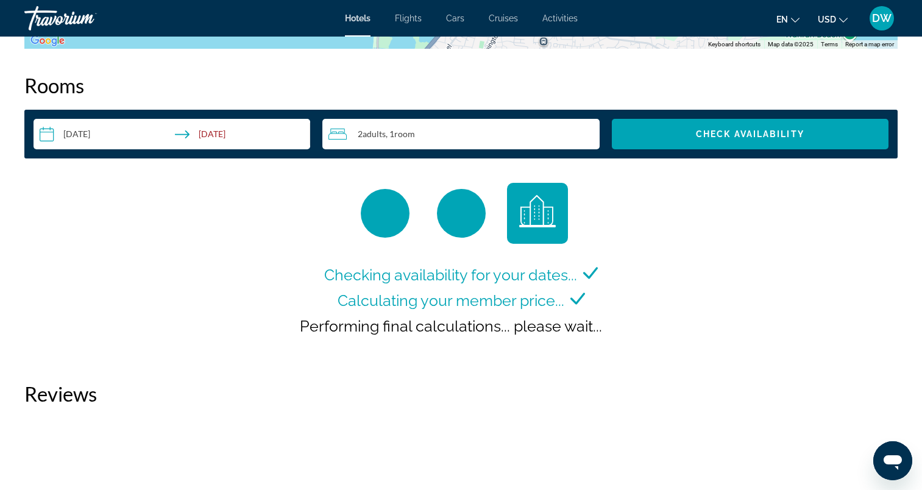
scroll to position [1725, 0]
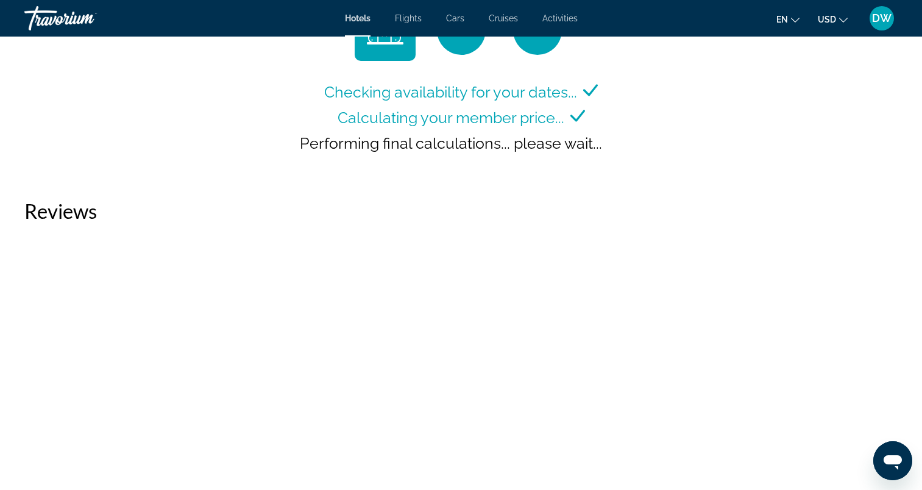
click at [35, 130] on div "Checking availability for your dates... Calculating your member price... Perfor…" at bounding box center [460, 87] width 873 height 174
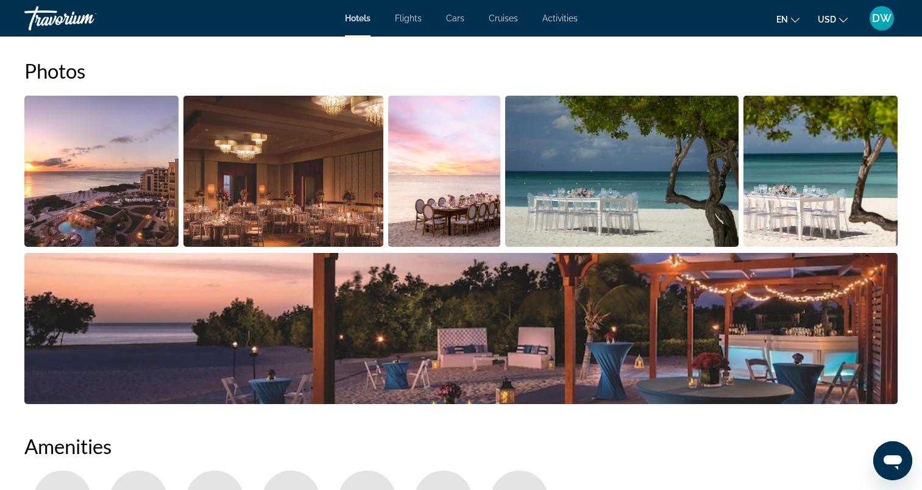
scroll to position [324, 0]
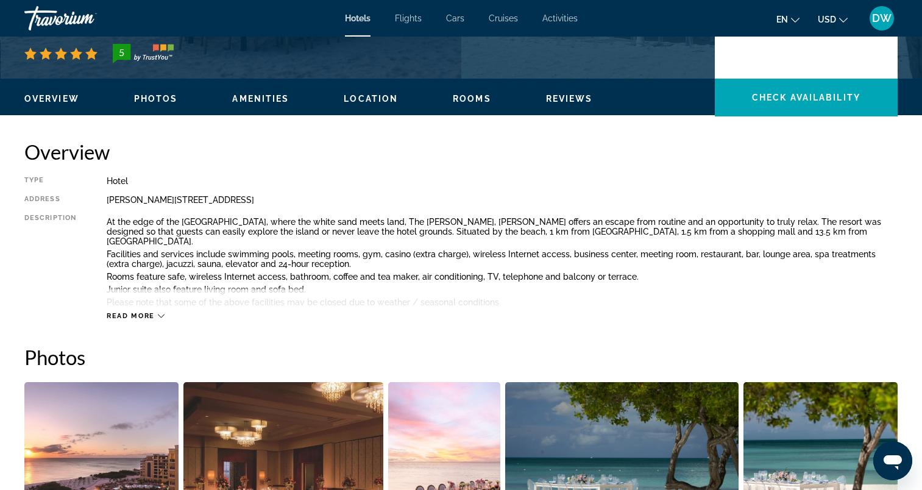
click at [118, 319] on span "Read more" at bounding box center [131, 316] width 48 height 8
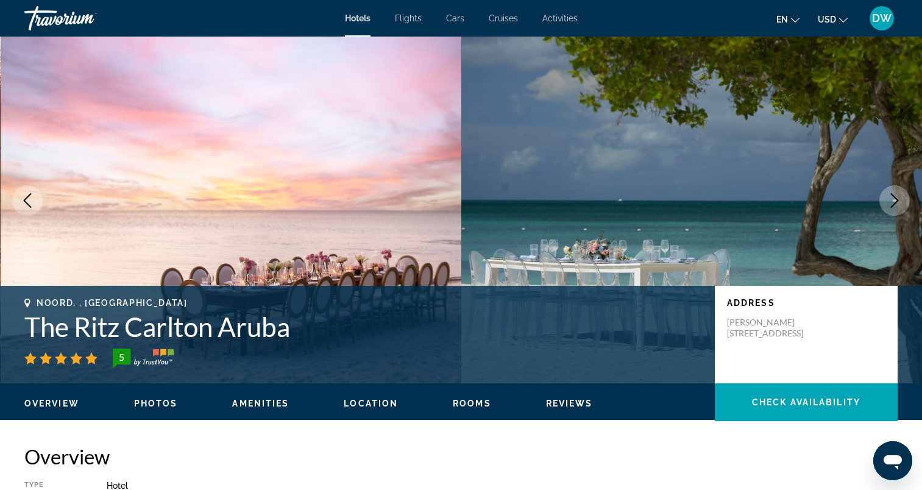
scroll to position [0, 0]
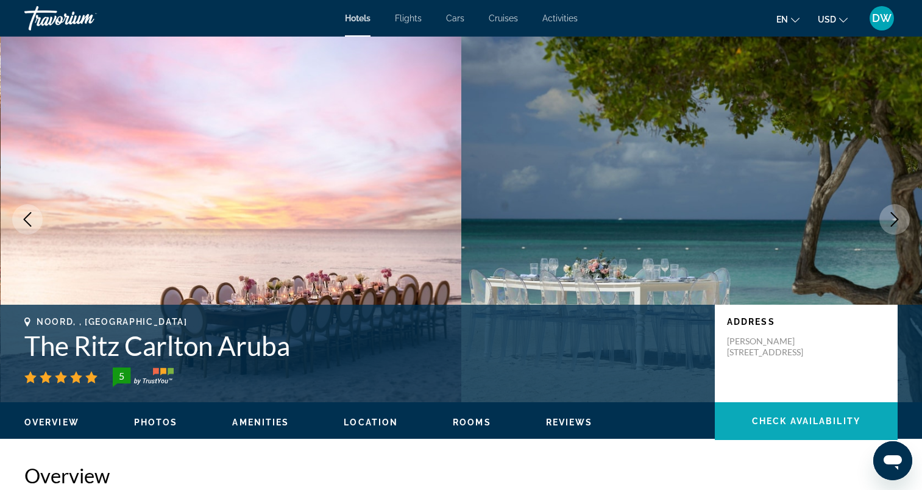
click at [772, 429] on span "Main content" at bounding box center [806, 421] width 183 height 29
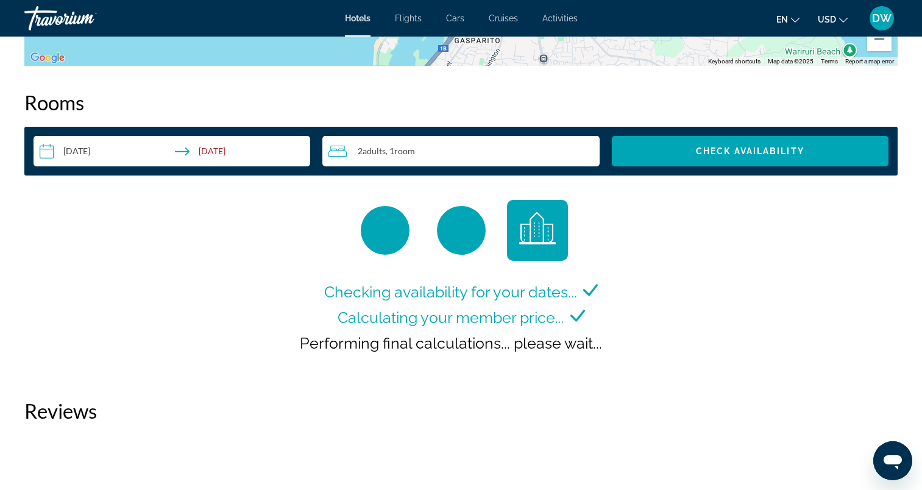
scroll to position [1550, 0]
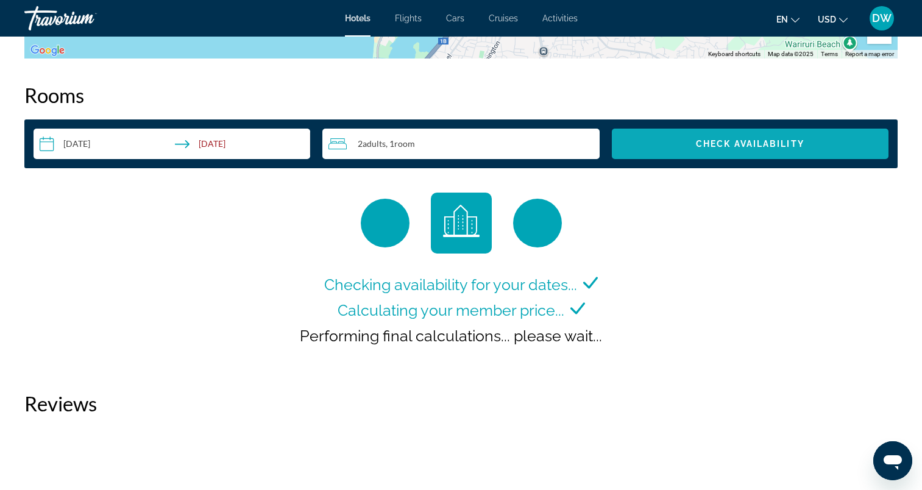
click at [704, 139] on span "Check Availability" at bounding box center [750, 144] width 108 height 10
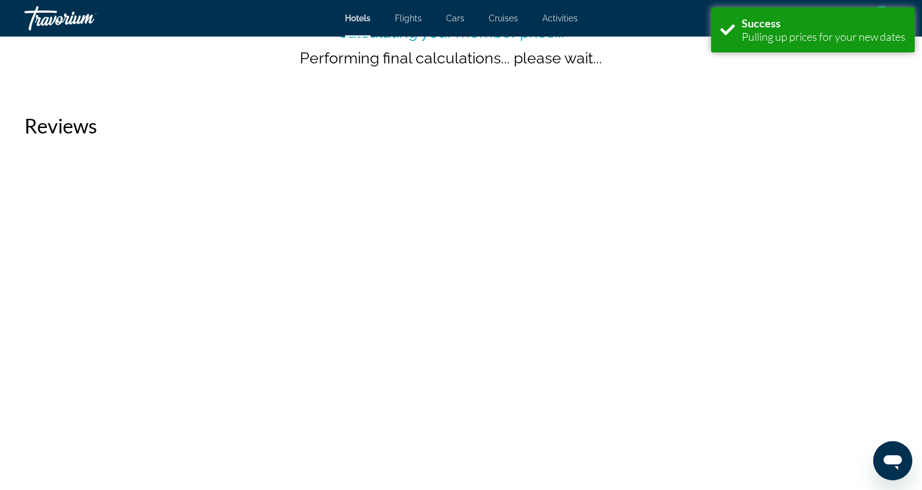
scroll to position [1524, 0]
